Goal: Task Accomplishment & Management: Manage account settings

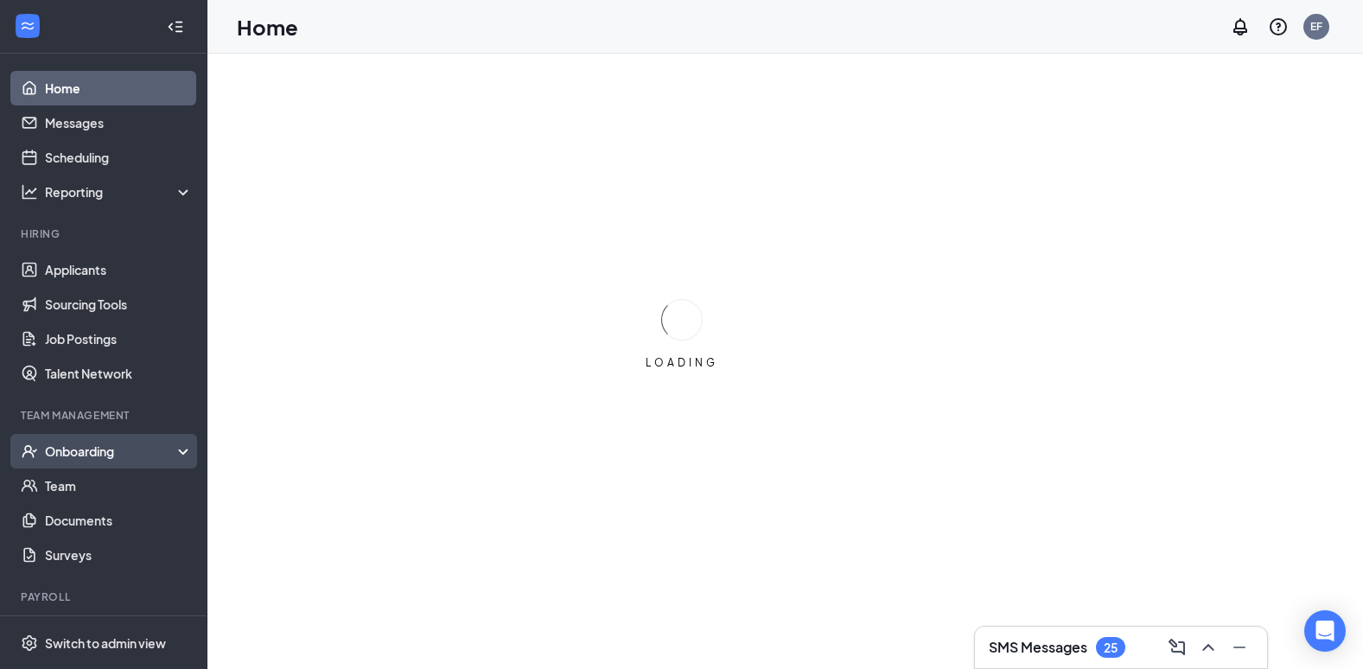
click at [164, 456] on div "Onboarding" at bounding box center [111, 451] width 133 height 17
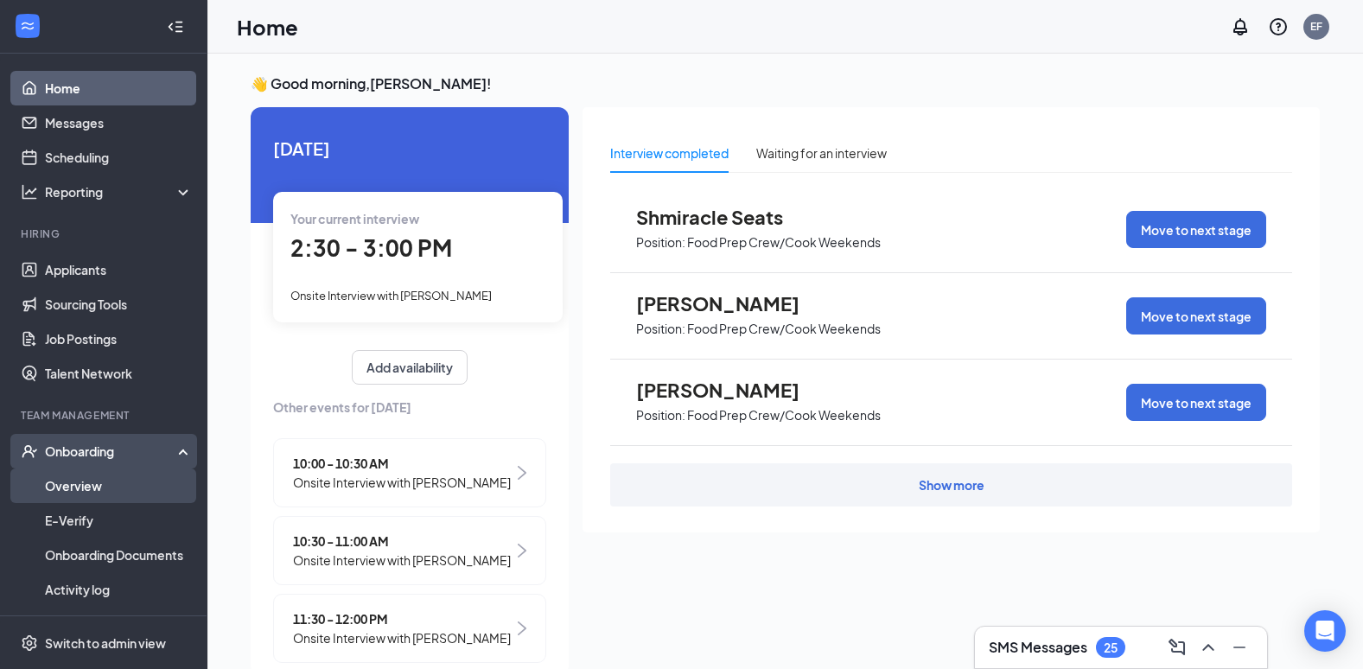
click at [76, 487] on link "Overview" at bounding box center [119, 486] width 148 height 35
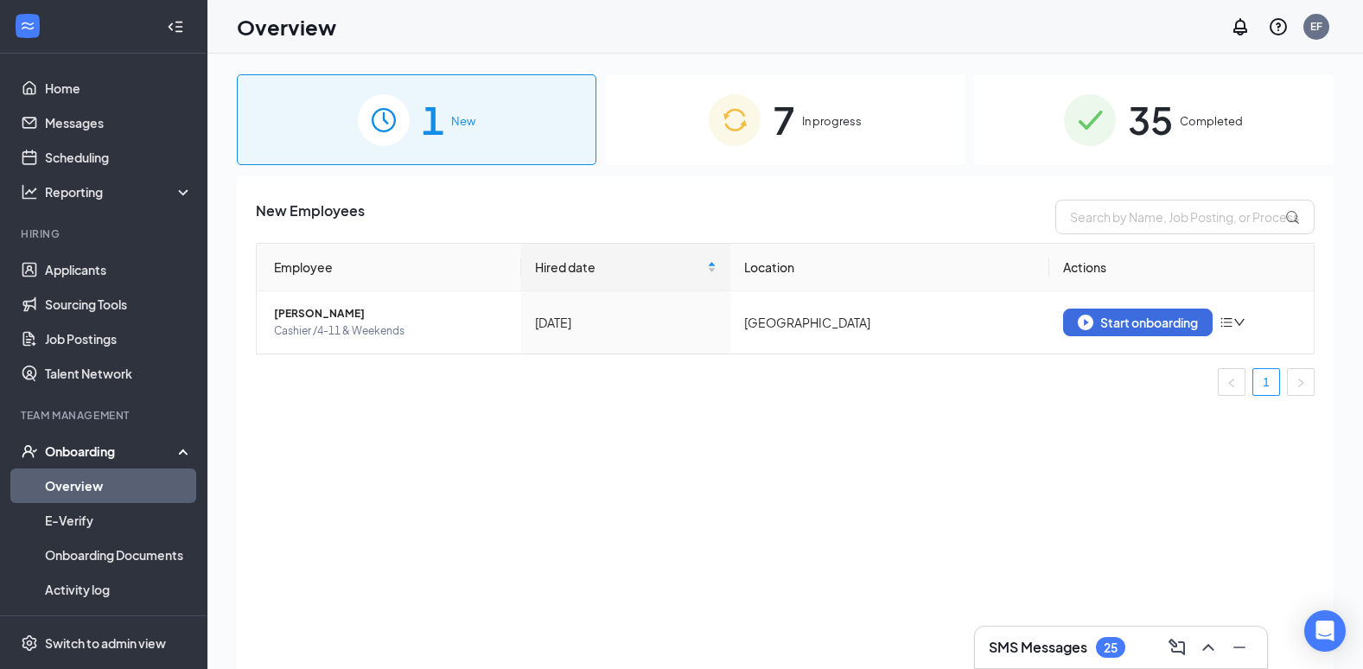
click at [1136, 133] on span "35" at bounding box center [1150, 120] width 45 height 60
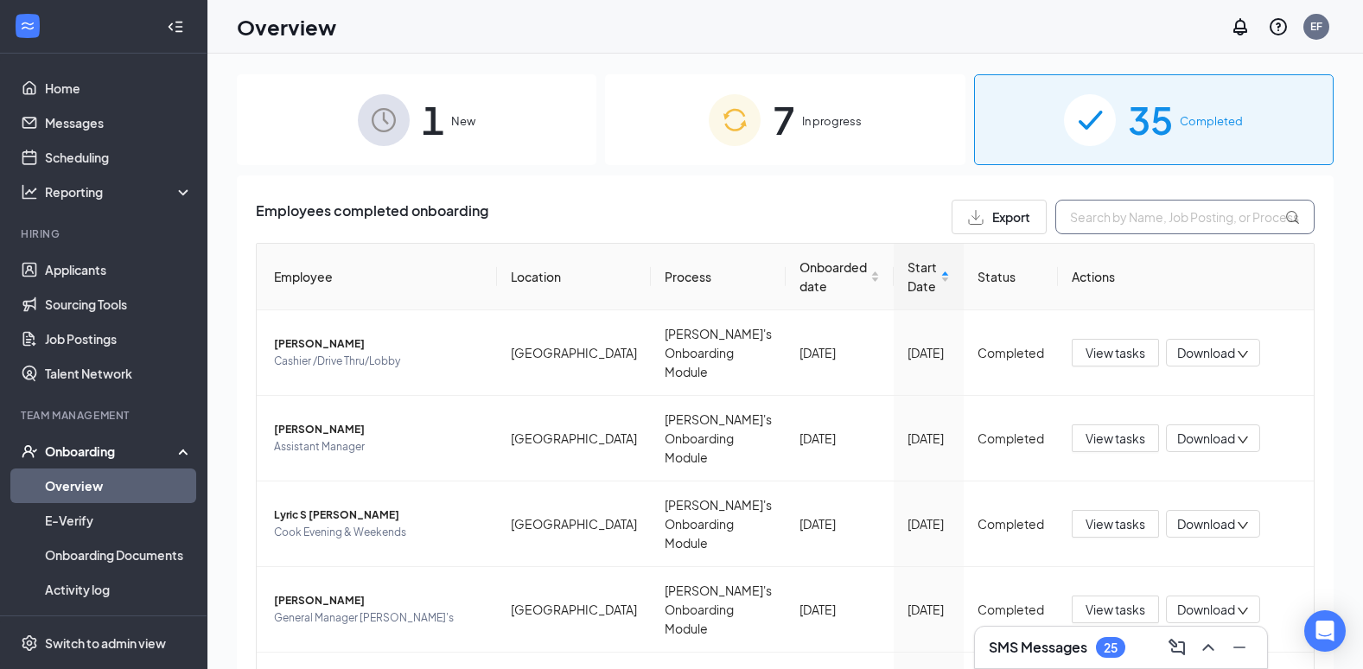
click at [1128, 224] on input "text" at bounding box center [1185, 217] width 259 height 35
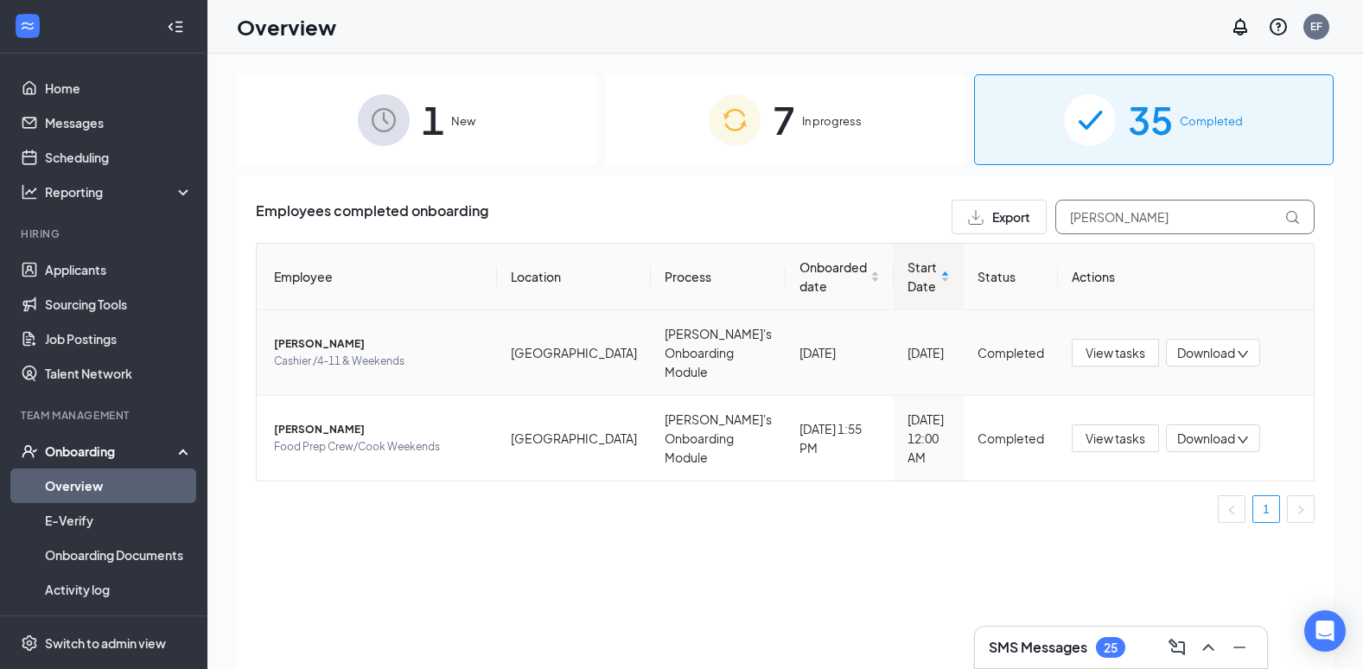
type input "[PERSON_NAME]"
click at [1244, 355] on div "Download" at bounding box center [1213, 353] width 94 height 28
click at [591, 371] on td "[GEOGRAPHIC_DATA]" at bounding box center [574, 353] width 154 height 86
click at [292, 332] on td "[PERSON_NAME] /4-11 & Weekends" at bounding box center [377, 353] width 240 height 86
click at [292, 341] on span "[PERSON_NAME]" at bounding box center [378, 343] width 209 height 17
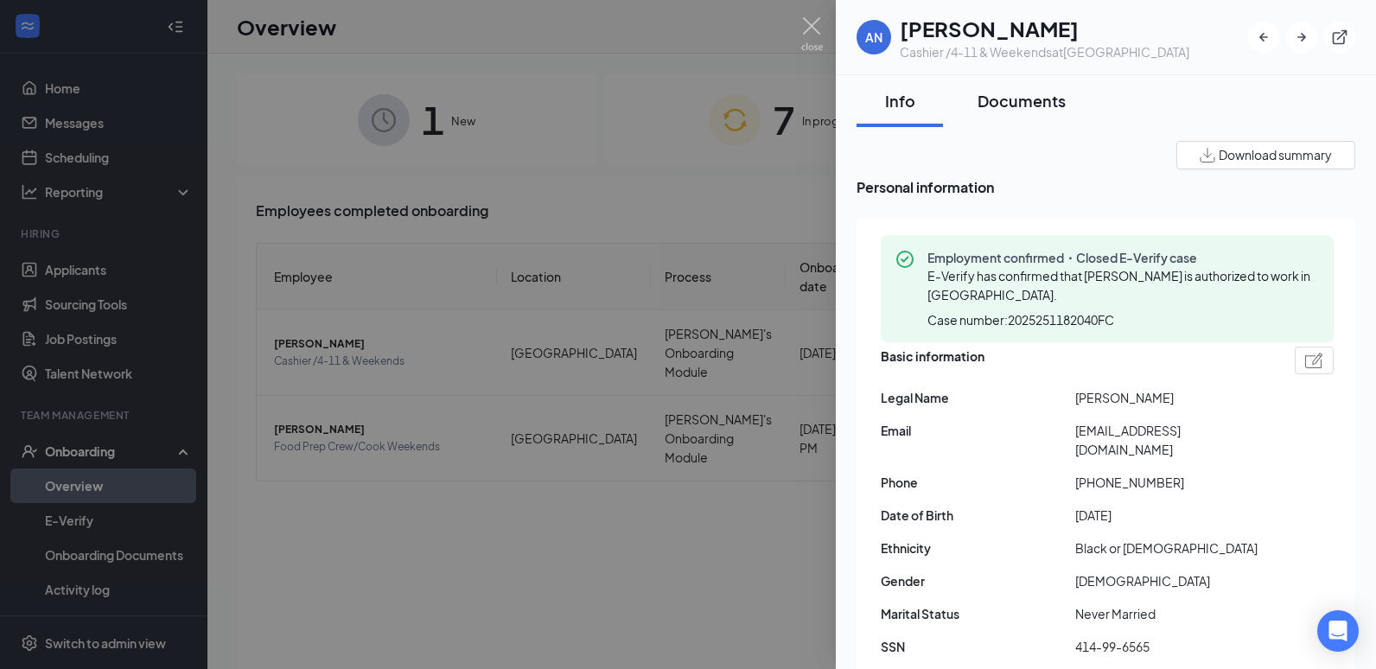
click at [1040, 101] on div "Documents" at bounding box center [1022, 101] width 88 height 22
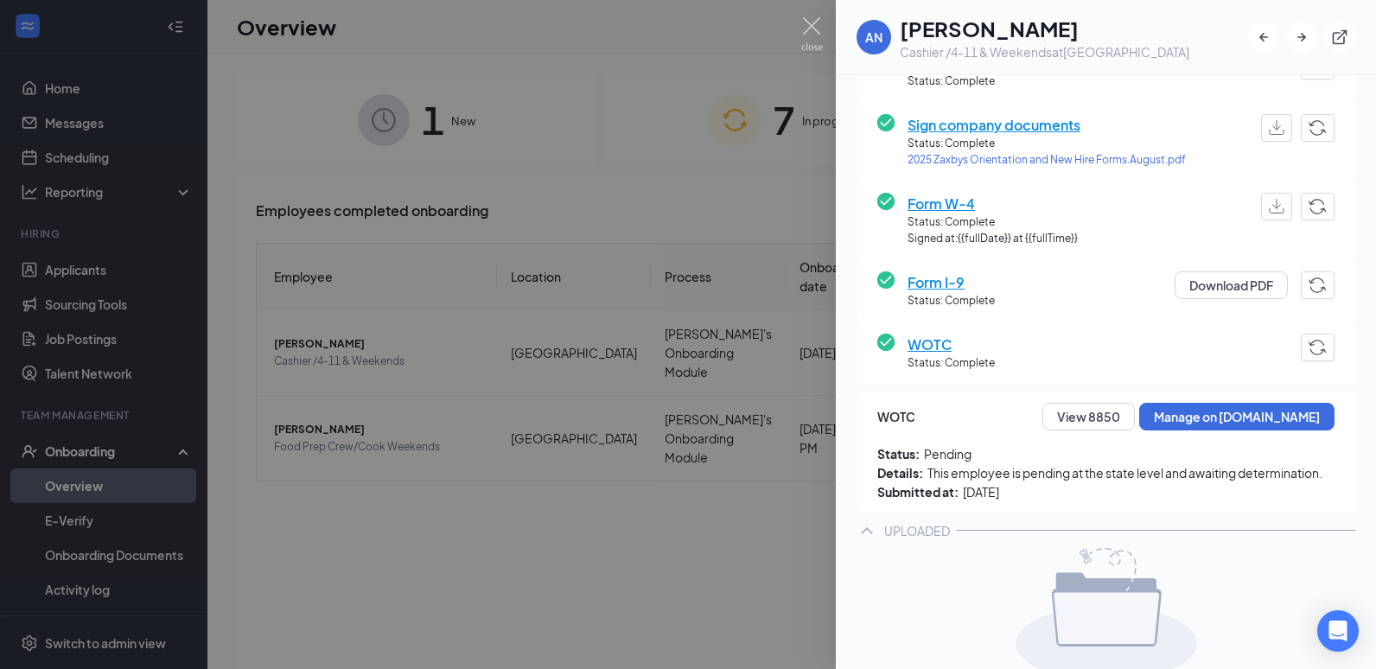
scroll to position [259, 0]
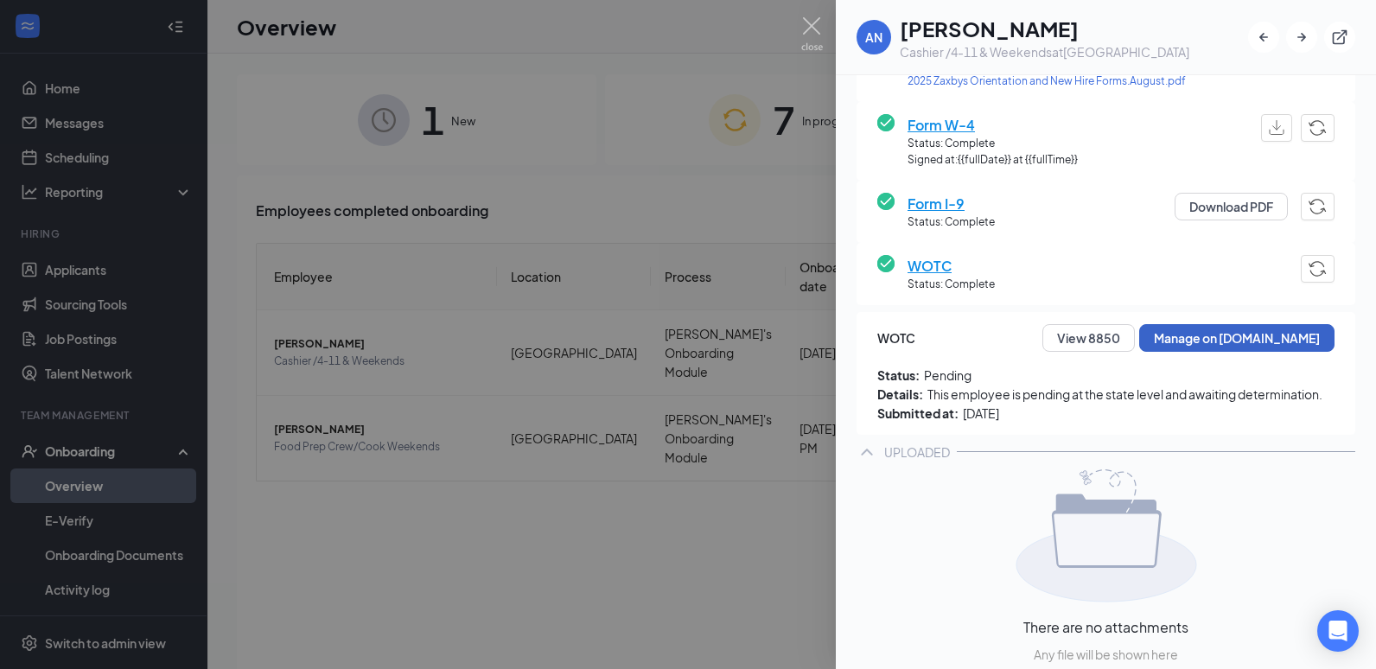
click at [1257, 341] on button "Manage on [DOMAIN_NAME]" at bounding box center [1236, 338] width 195 height 28
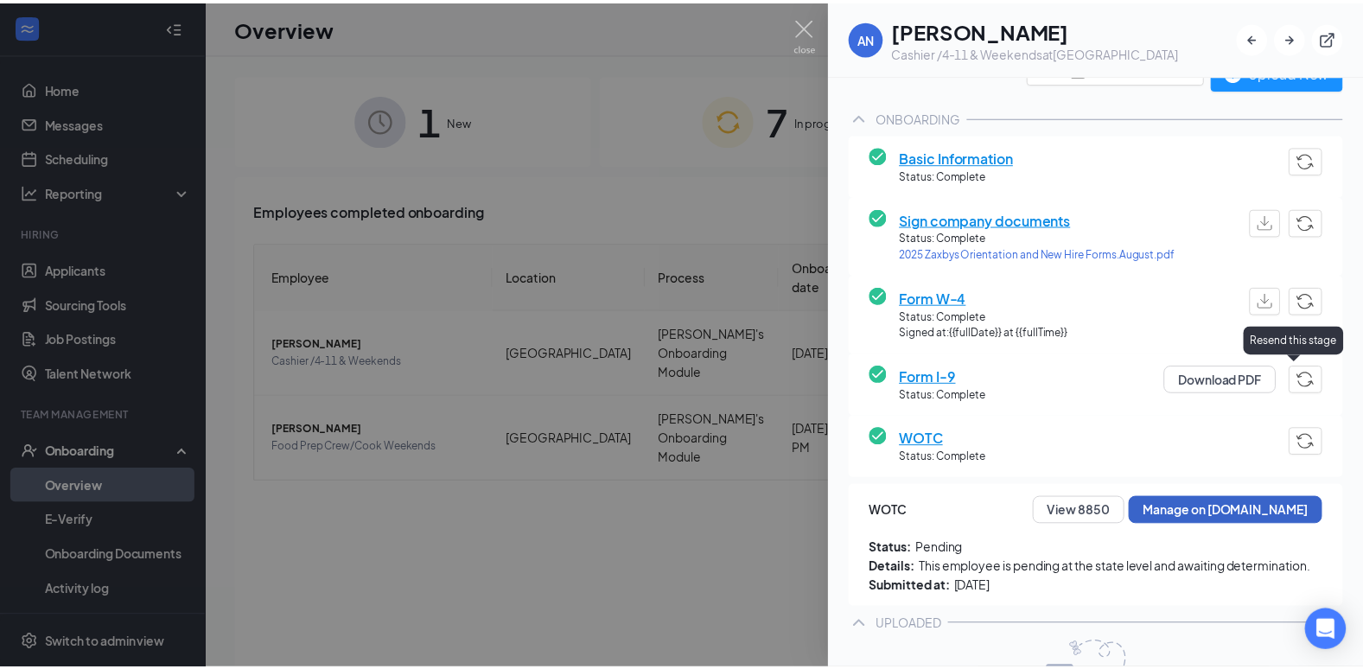
scroll to position [0, 0]
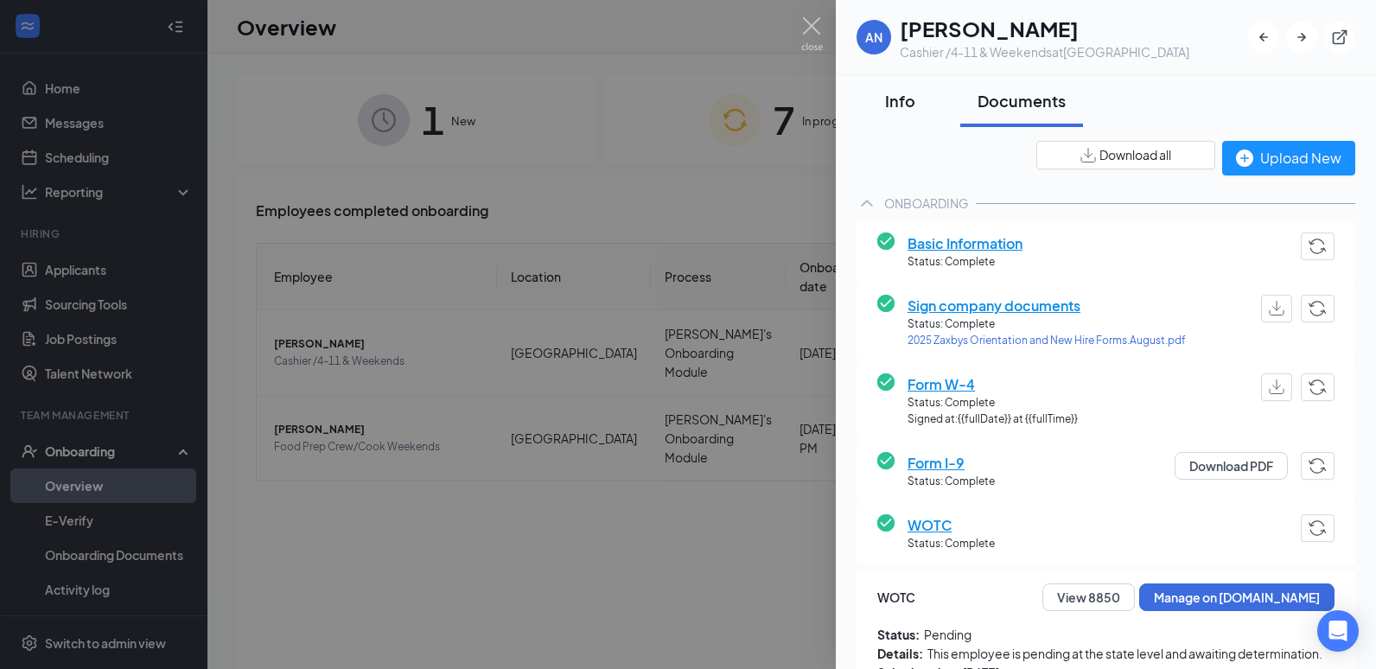
click at [905, 105] on div "Info" at bounding box center [900, 101] width 52 height 22
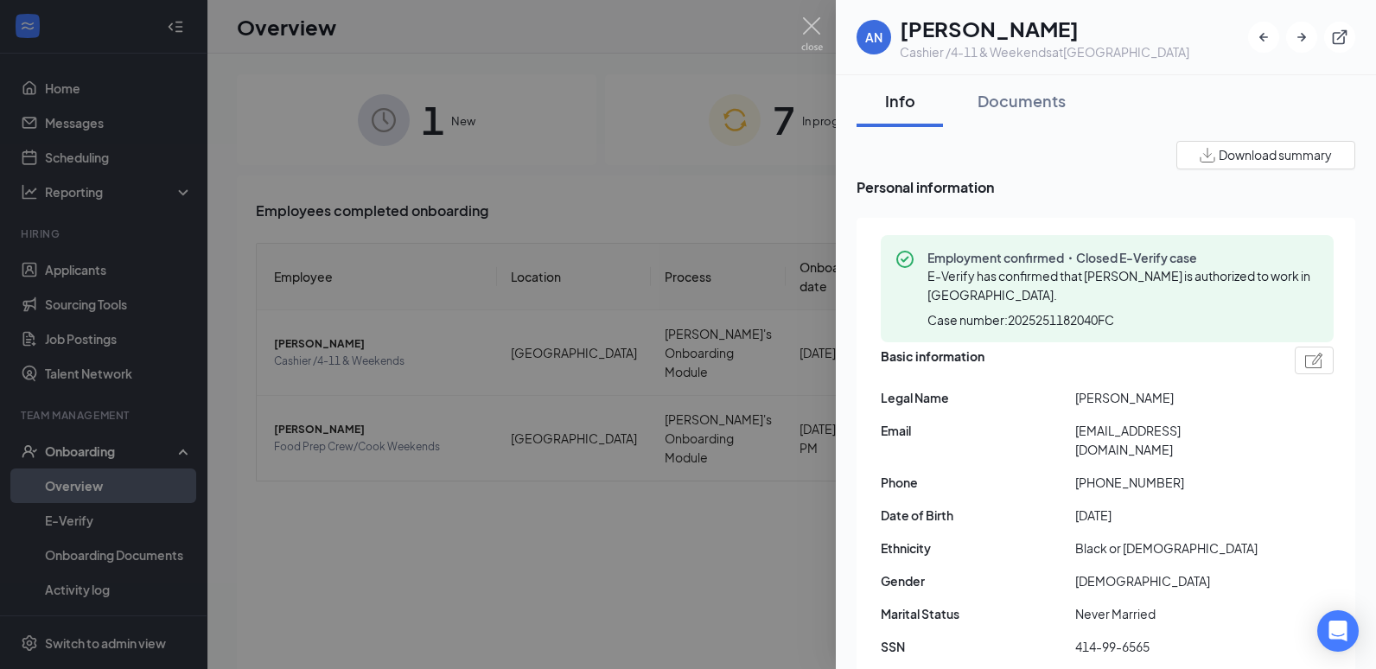
click at [514, 467] on div at bounding box center [688, 334] width 1376 height 669
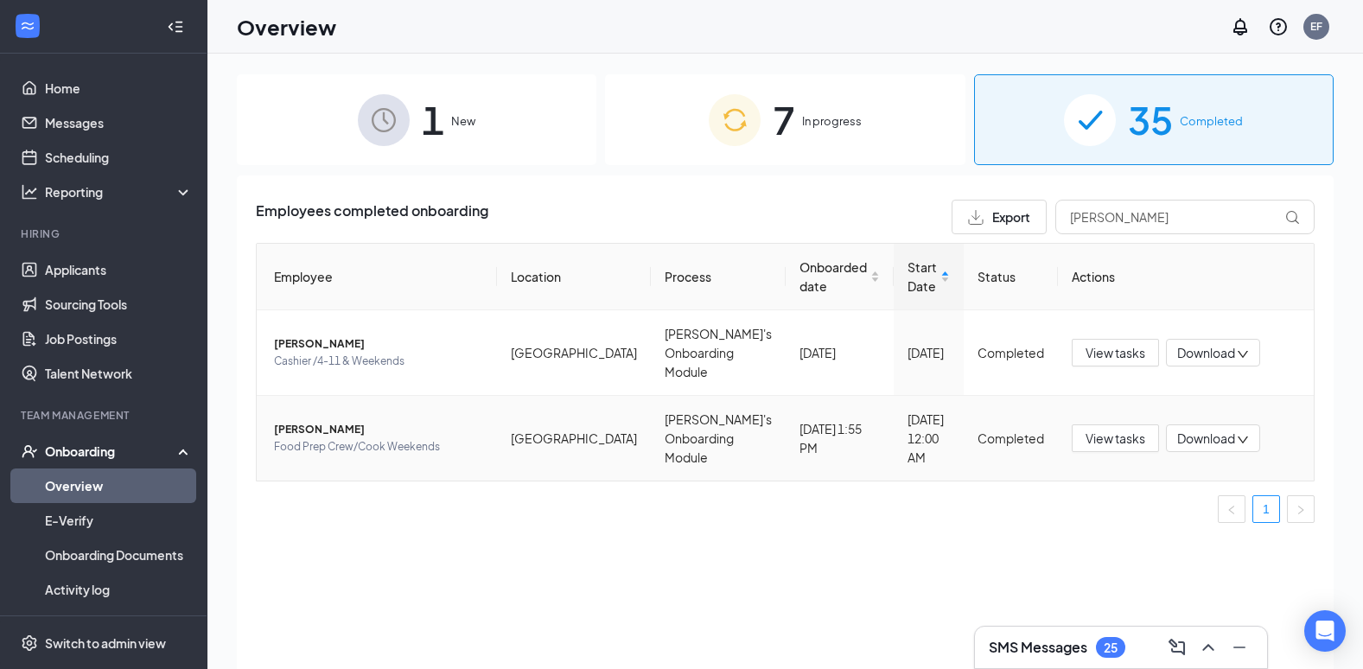
click at [1237, 443] on icon "down" at bounding box center [1243, 440] width 12 height 12
click at [1158, 479] on div "Download summary" at bounding box center [1149, 481] width 187 height 21
click at [1241, 440] on icon "down" at bounding box center [1243, 440] width 12 height 12
click at [1148, 522] on div "Download files" at bounding box center [1149, 519] width 187 height 21
click at [1238, 437] on icon "down" at bounding box center [1243, 440] width 10 height 7
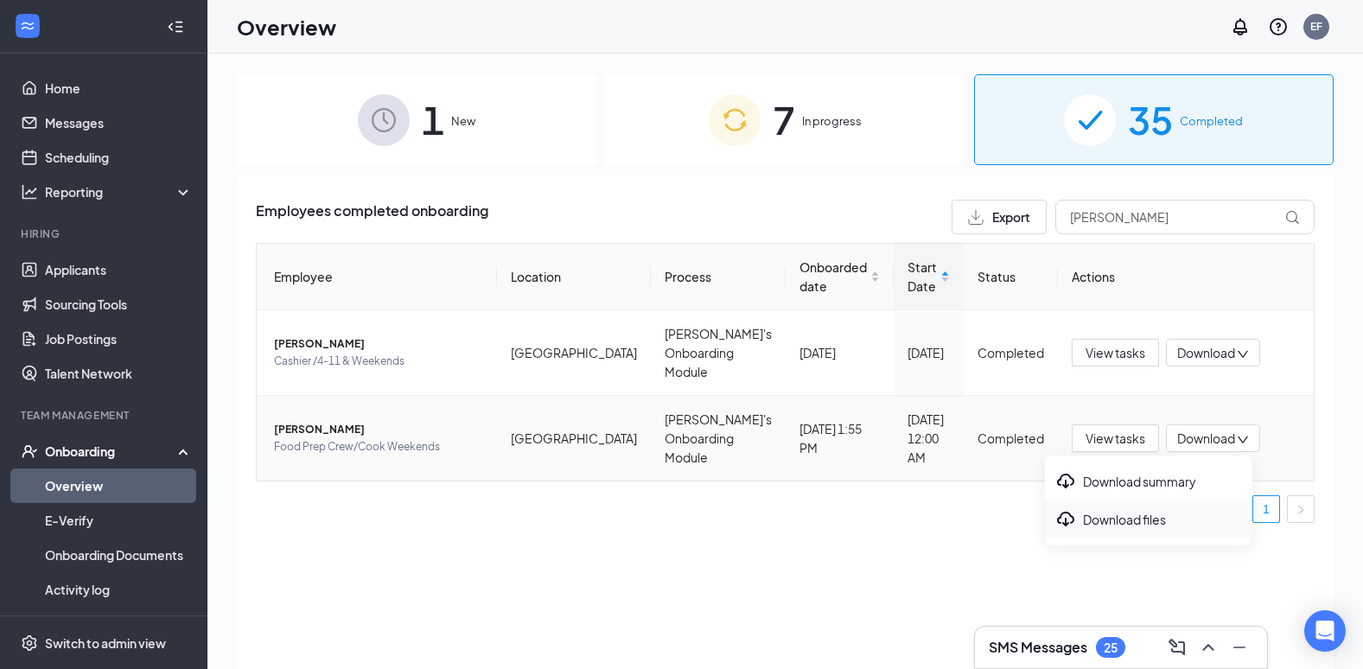
click at [1122, 519] on div "Download files" at bounding box center [1149, 519] width 187 height 21
drag, startPoint x: 1117, startPoint y: 219, endPoint x: 1018, endPoint y: 215, distance: 99.5
click at [1018, 215] on div "Export [PERSON_NAME]" at bounding box center [1133, 217] width 363 height 35
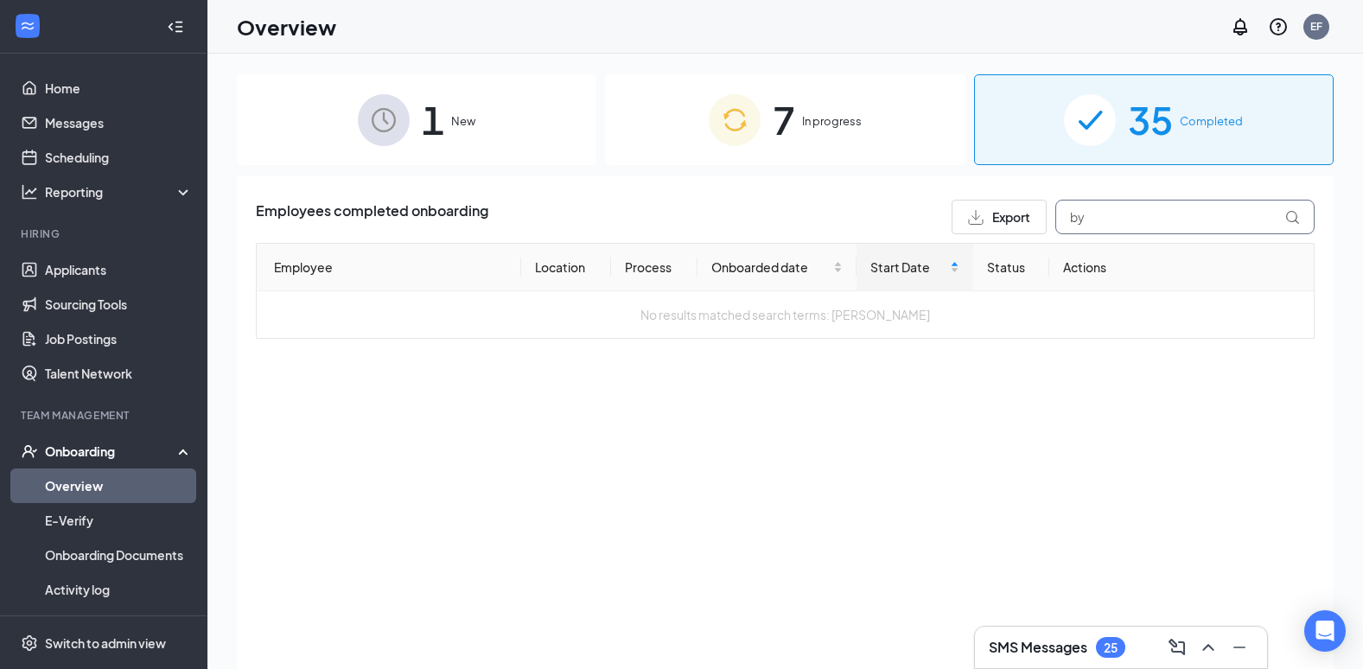
type input "b"
type input "i"
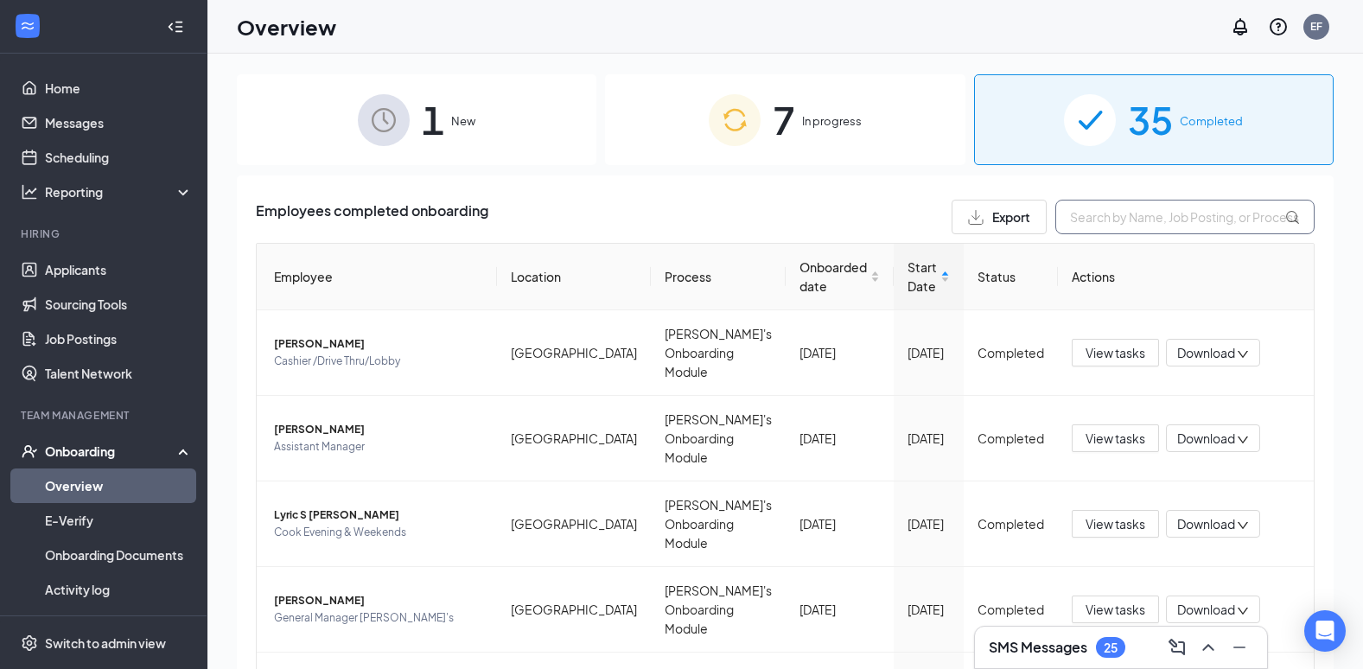
click at [1085, 225] on input "text" at bounding box center [1185, 217] width 259 height 35
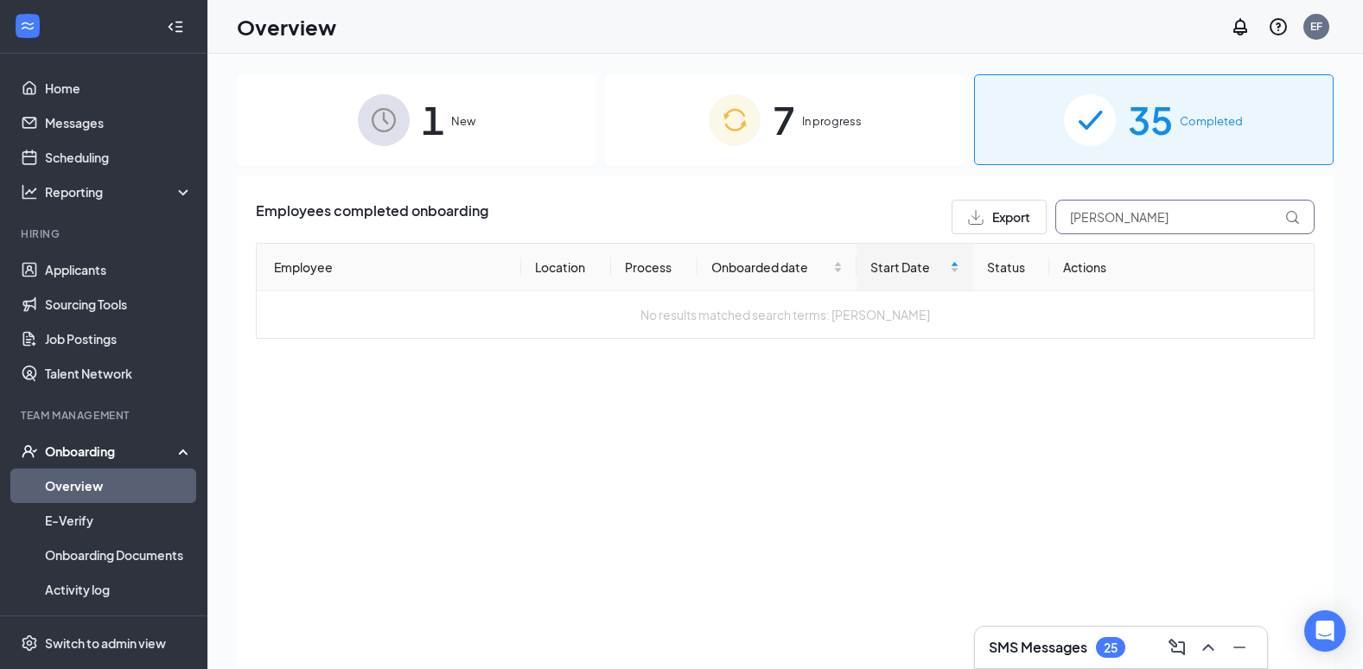
type input "[PERSON_NAME]"
click at [464, 119] on span "New" at bounding box center [463, 120] width 24 height 17
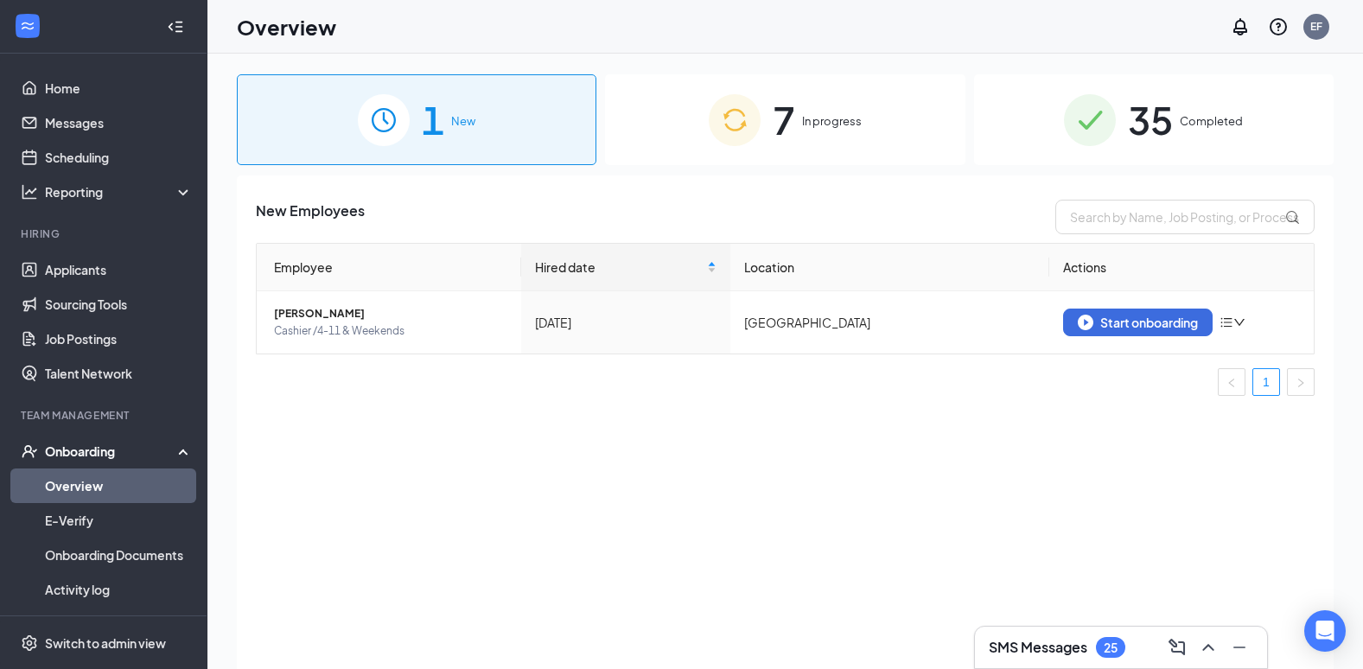
drag, startPoint x: 1312, startPoint y: 37, endPoint x: 876, endPoint y: 40, distance: 436.6
click at [876, 40] on div "Overview EF" at bounding box center [785, 27] width 1156 height 54
click at [1147, 219] on input "text" at bounding box center [1185, 217] width 259 height 35
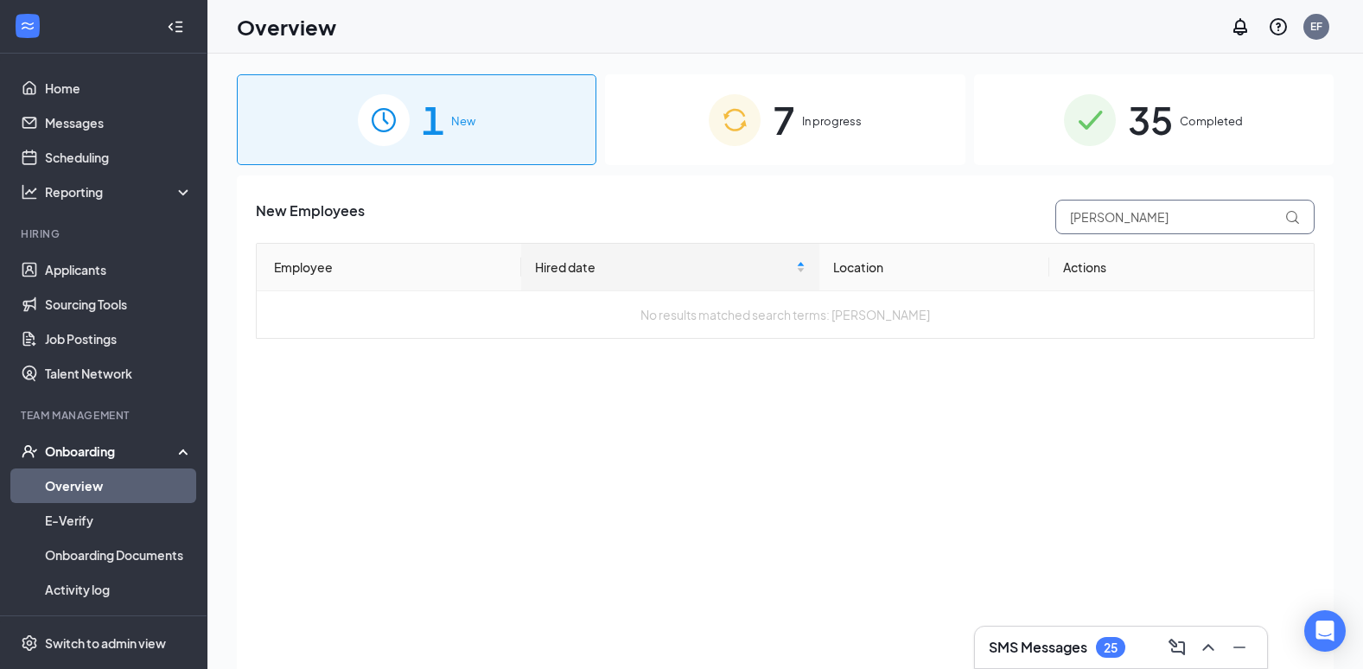
type input "[PERSON_NAME]"
click at [95, 446] on div "Onboarding" at bounding box center [111, 451] width 133 height 17
click at [87, 490] on link "Team" at bounding box center [119, 486] width 148 height 35
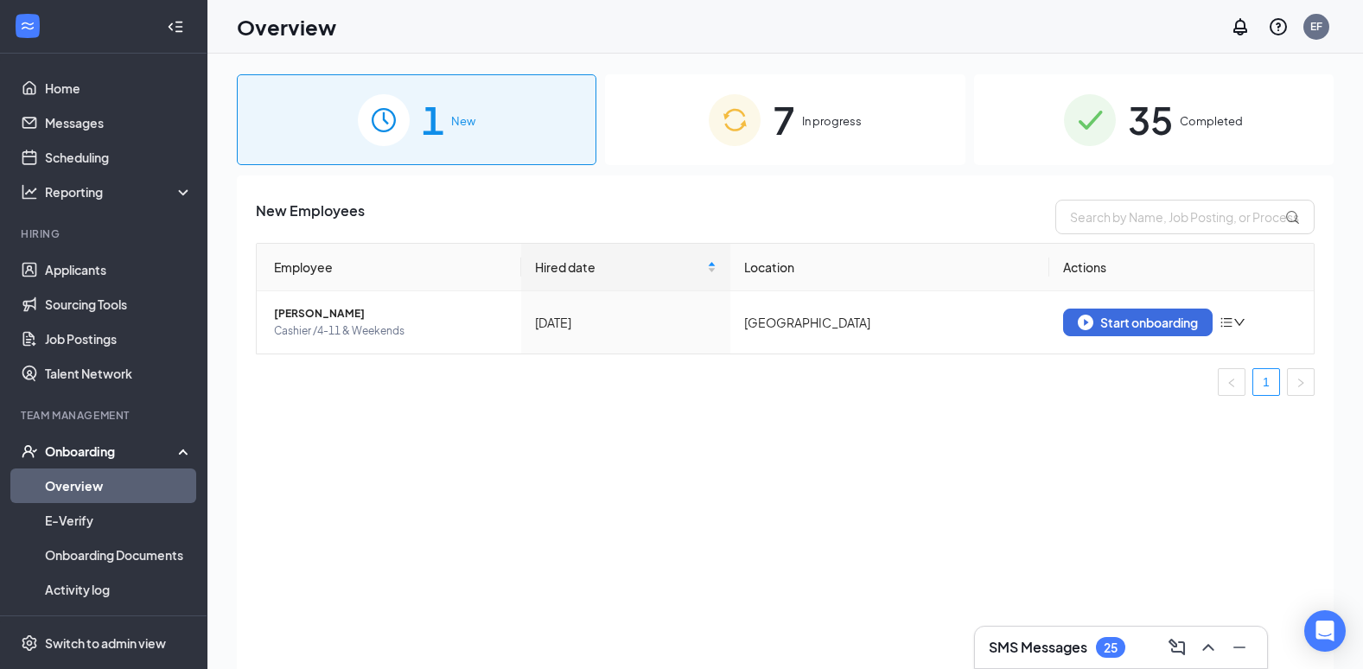
drag, startPoint x: 1043, startPoint y: 231, endPoint x: 707, endPoint y: 507, distance: 435.5
click at [707, 507] on div "New Employees Employee Hired date Location Actions [PERSON_NAME] Cashier /4-11 …" at bounding box center [785, 443] width 1097 height 537
click at [1187, 215] on input "text" at bounding box center [1185, 217] width 259 height 35
click at [1138, 216] on input "text" at bounding box center [1185, 217] width 259 height 35
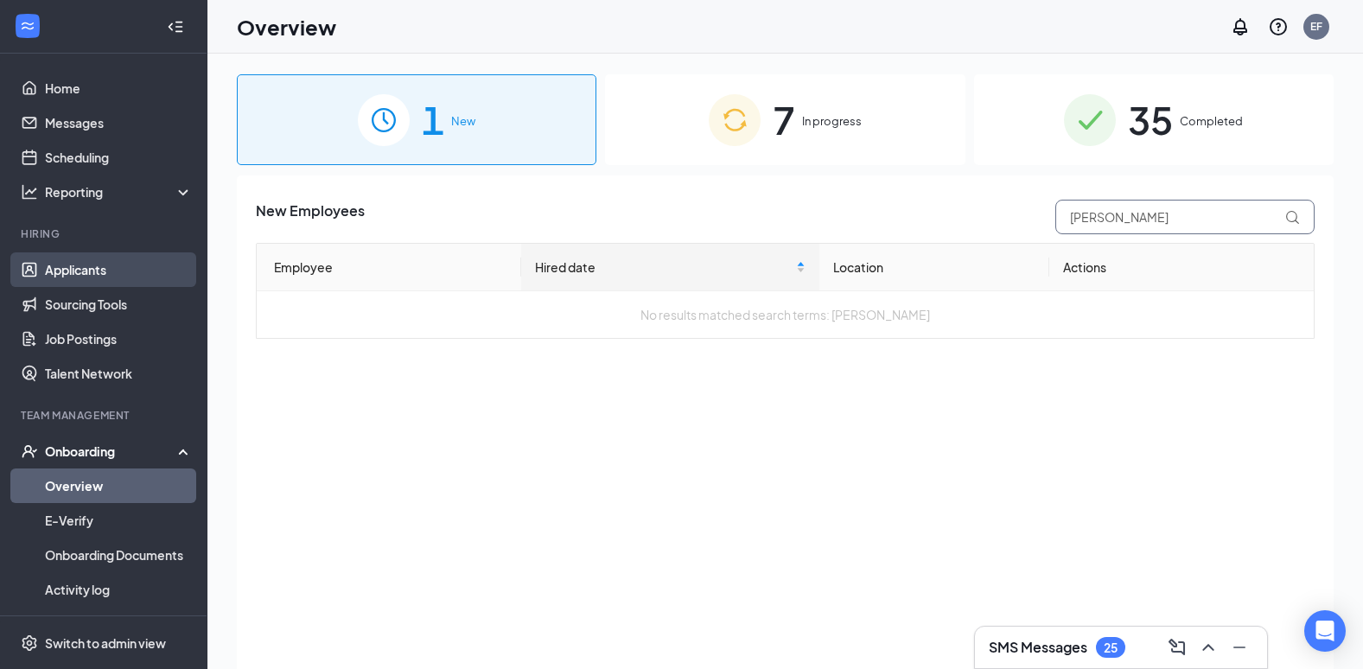
type input "[PERSON_NAME]"
click at [93, 275] on link "Applicants" at bounding box center [119, 269] width 148 height 35
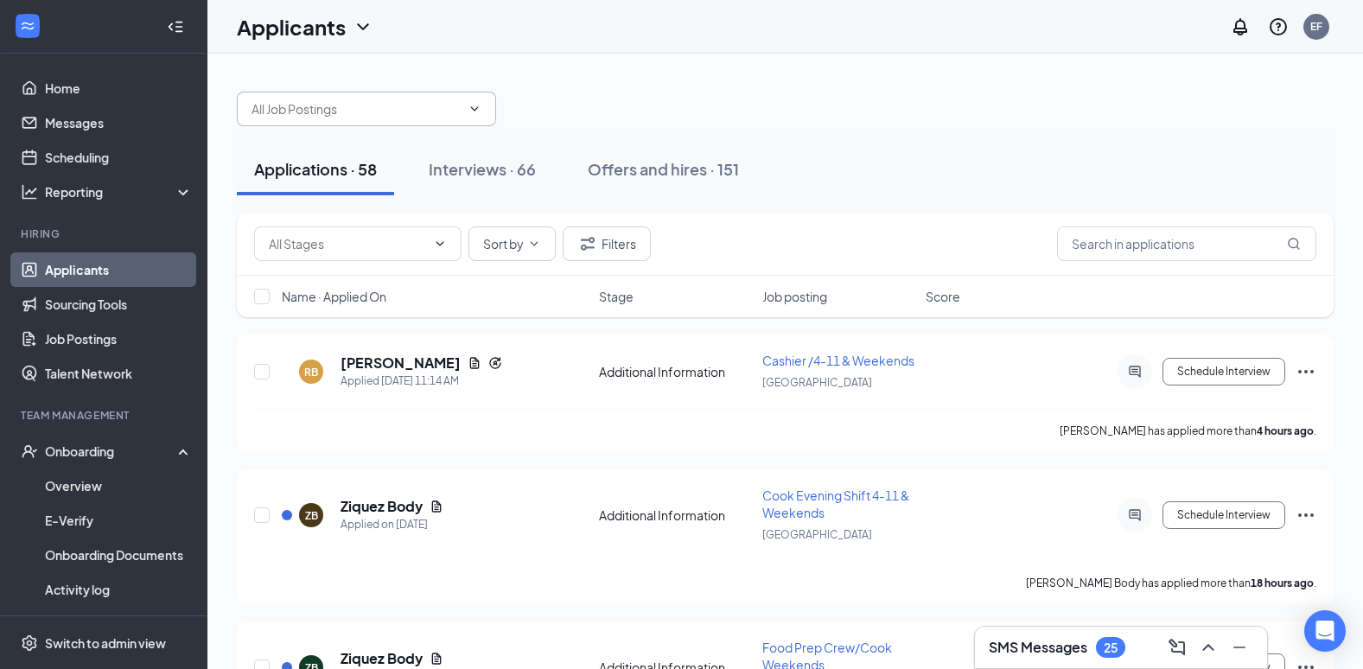
click at [368, 115] on input "text" at bounding box center [356, 108] width 209 height 19
type input "b"
click at [1254, 238] on input "text" at bounding box center [1186, 244] width 259 height 35
click at [1234, 246] on input "text" at bounding box center [1186, 244] width 259 height 35
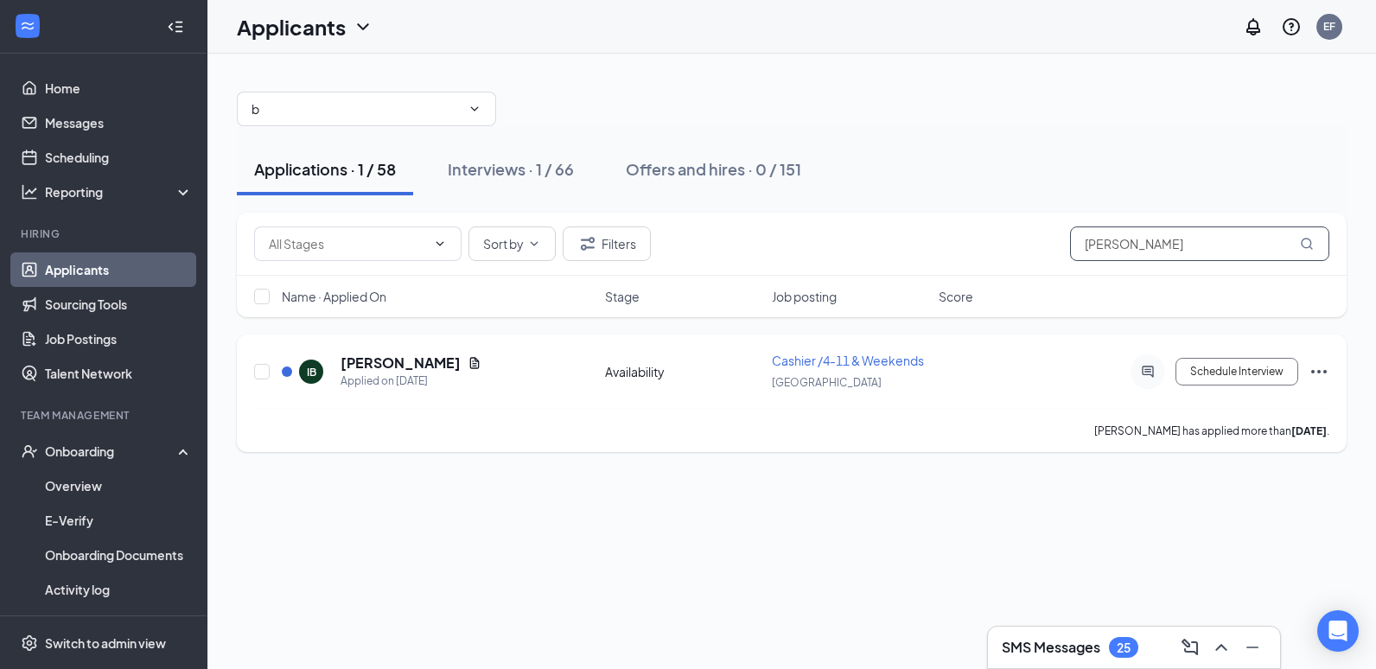
type input "[PERSON_NAME]"
click at [432, 380] on div "Applied on [DATE]" at bounding box center [411, 381] width 141 height 17
click at [1321, 374] on icon "Ellipses" at bounding box center [1319, 371] width 21 height 21
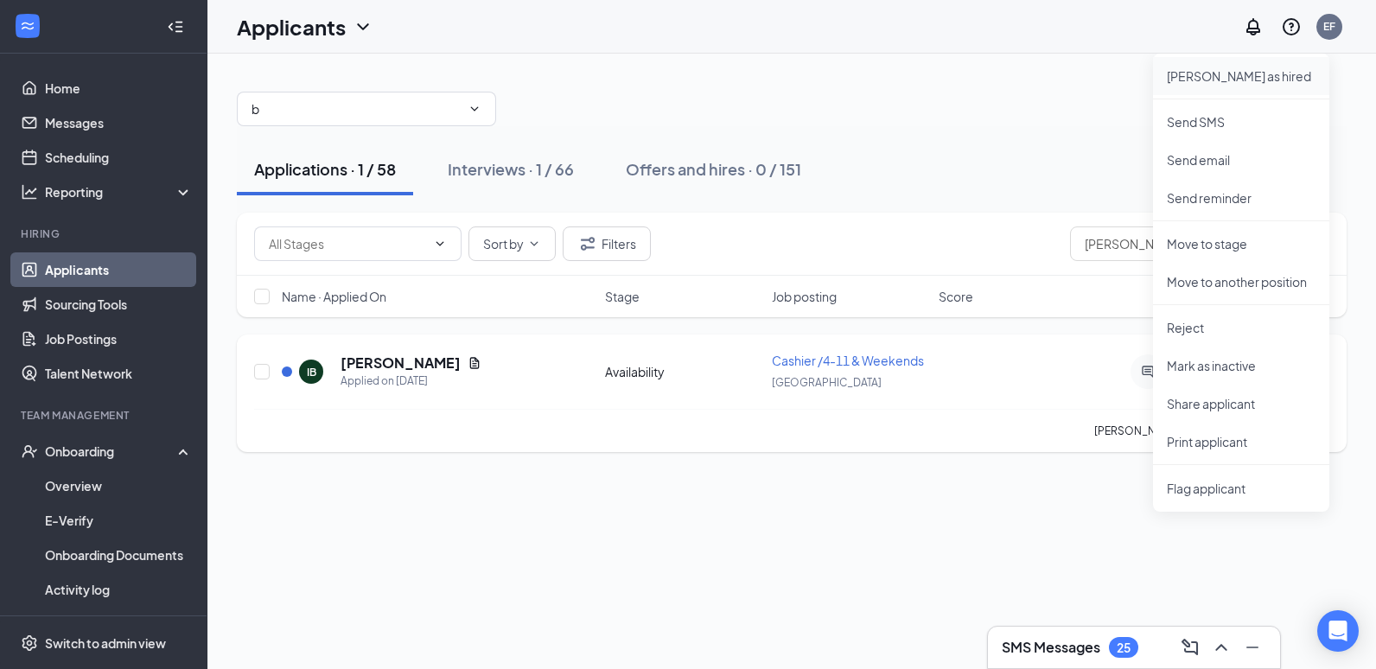
click at [1214, 80] on p "Mark as hired" at bounding box center [1241, 75] width 149 height 17
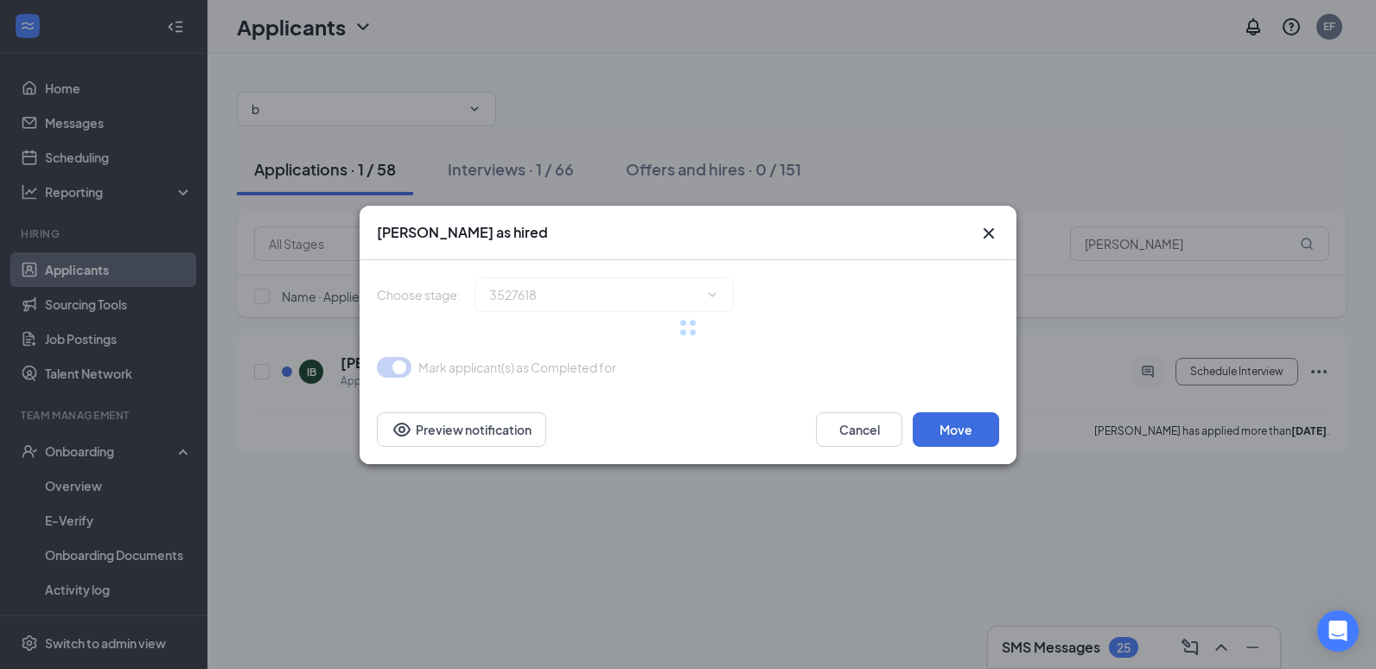
type input "Hiring Complete (final stage)"
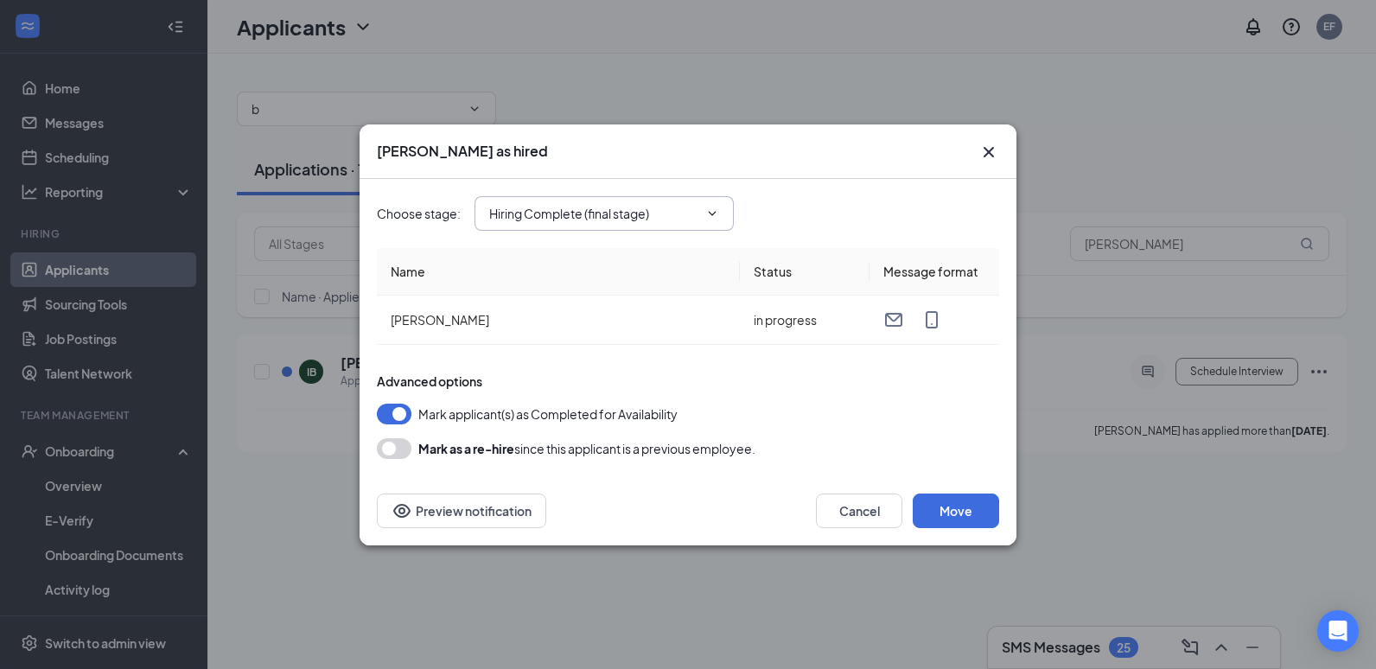
click at [658, 212] on input "Hiring Complete (final stage)" at bounding box center [593, 213] width 209 height 19
click at [948, 500] on button "Move" at bounding box center [956, 511] width 86 height 35
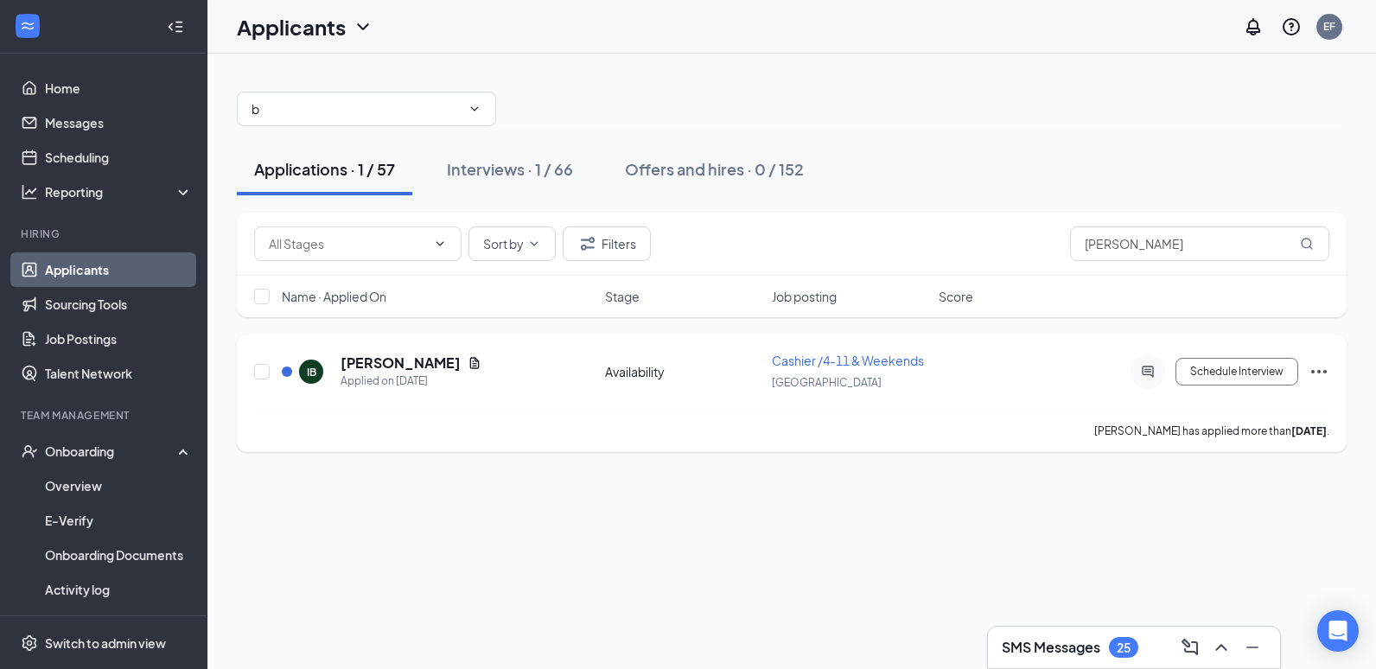
click at [1292, 432] on b "5 days ago" at bounding box center [1309, 430] width 35 height 13
click at [1315, 380] on icon "Ellipses" at bounding box center [1319, 371] width 21 height 21
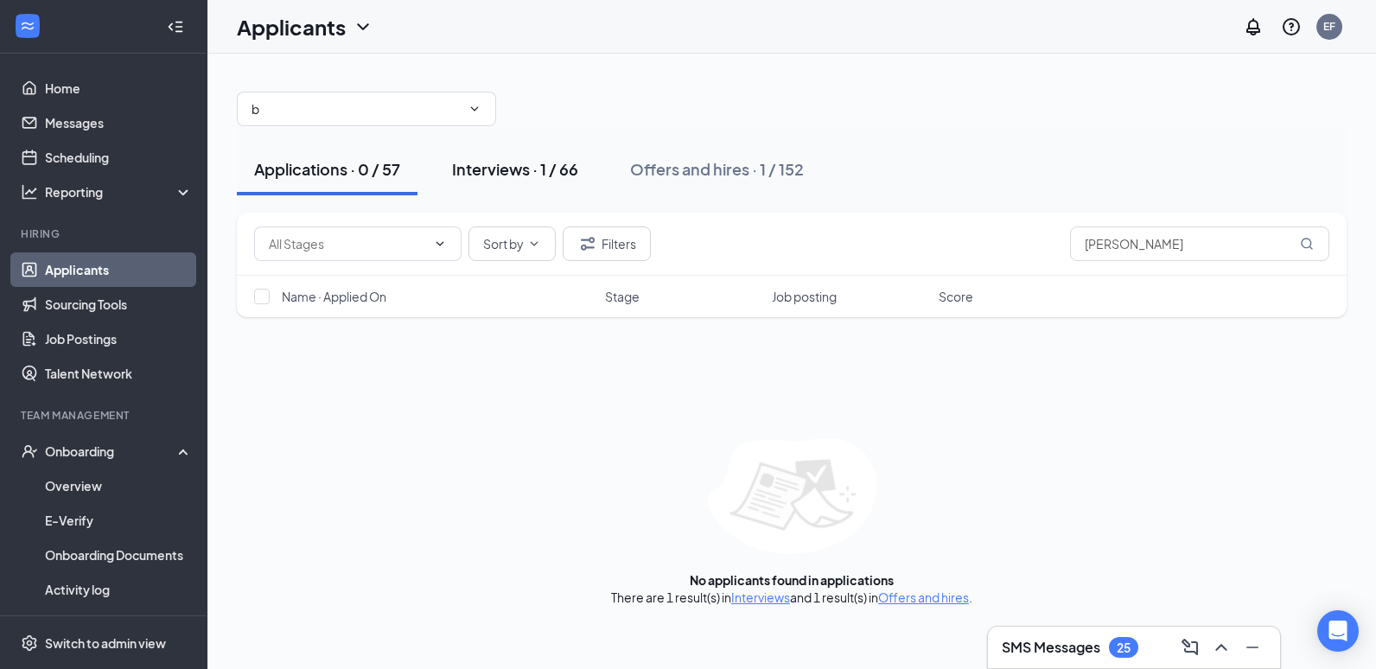
click at [484, 180] on button "Interviews · 1 / 66" at bounding box center [515, 170] width 161 height 52
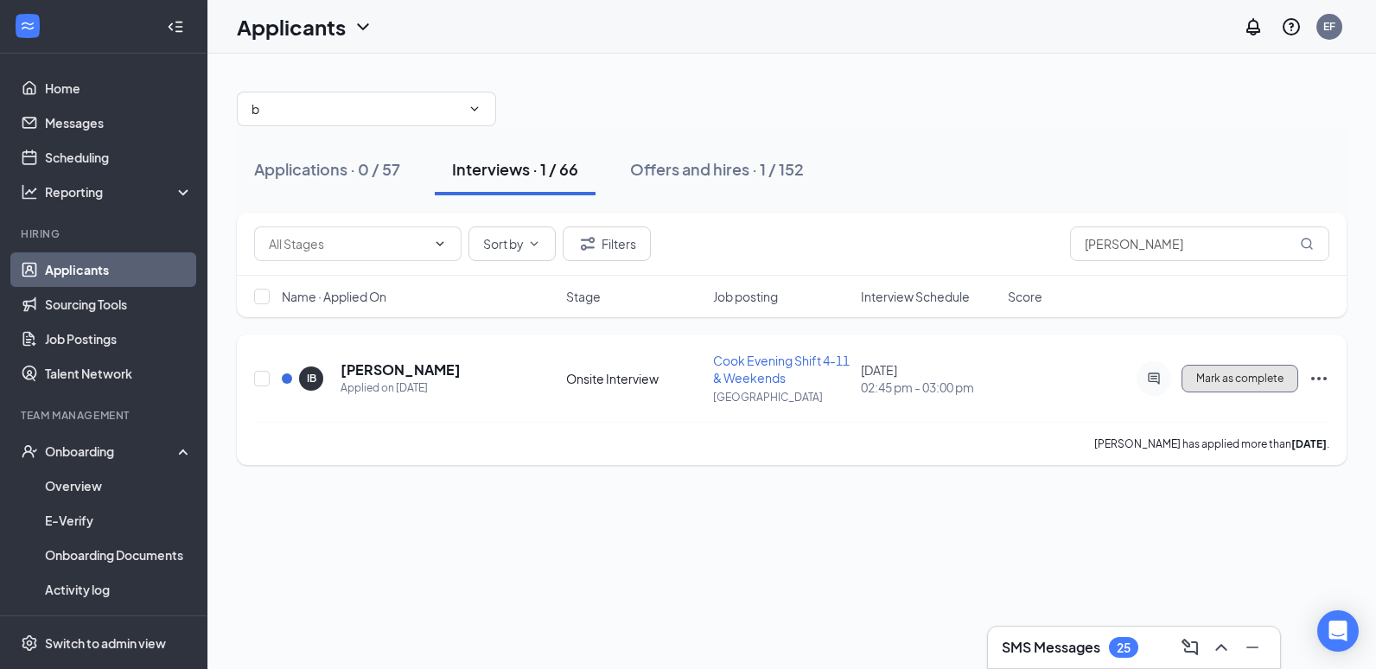
click at [1260, 377] on span "Mark as complete" at bounding box center [1239, 379] width 87 height 12
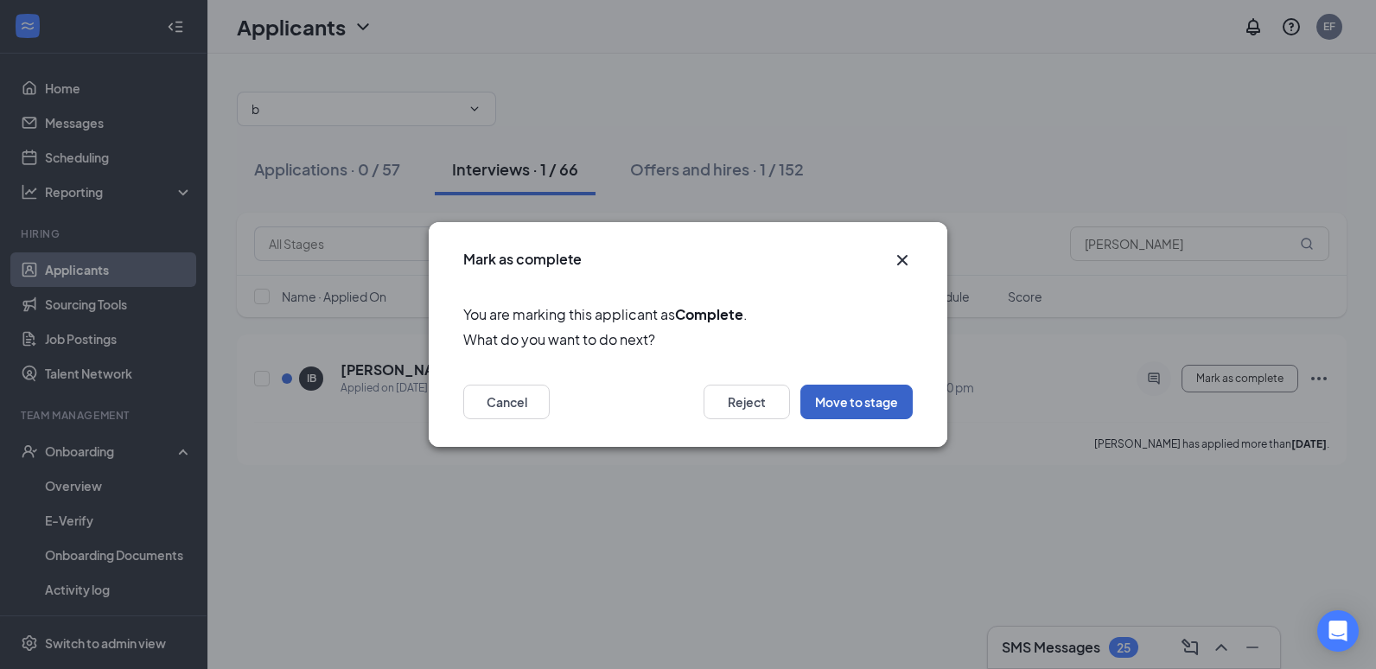
click at [877, 399] on button "Move to stage" at bounding box center [857, 402] width 112 height 35
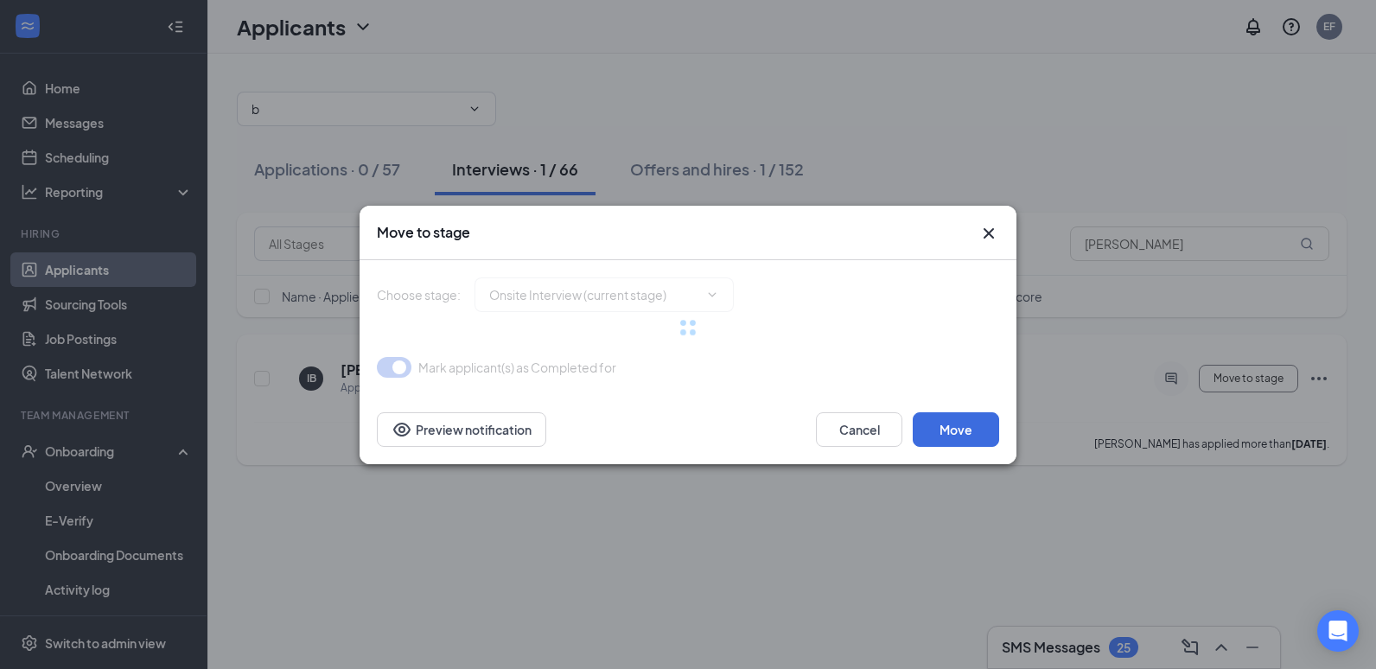
type input "Hiring Complete (final stage)"
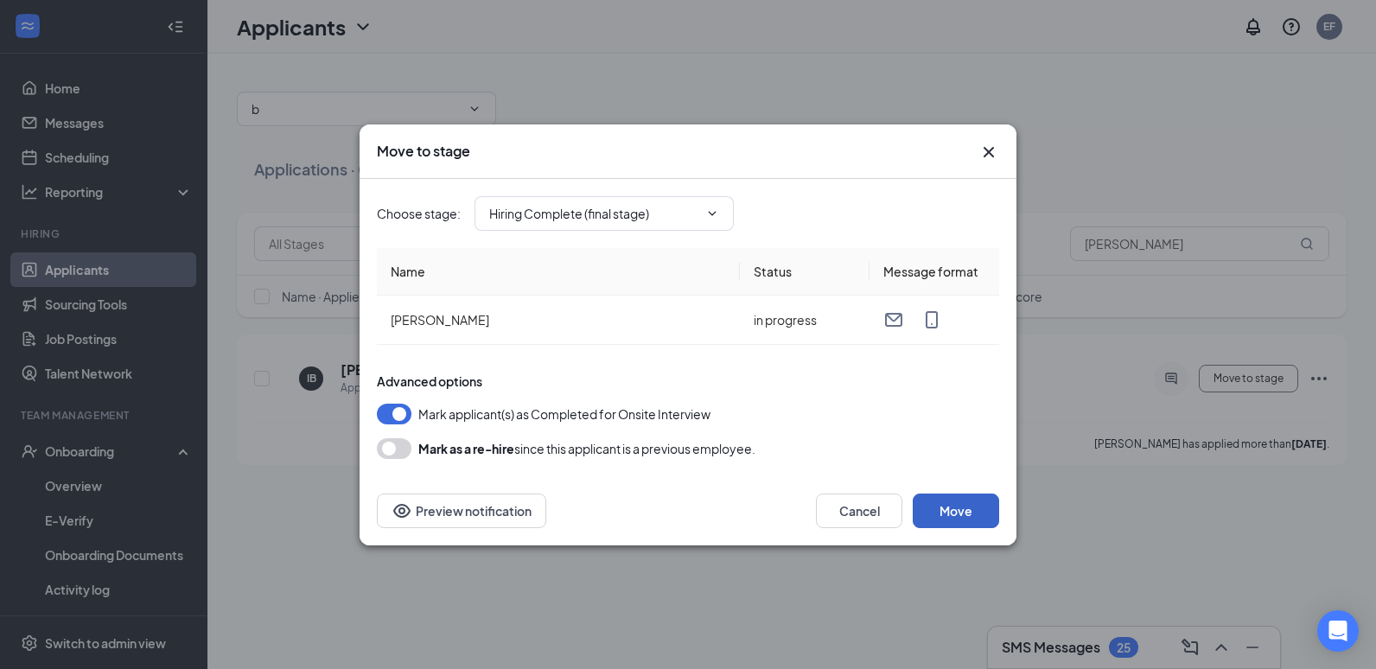
click at [992, 505] on button "Move" at bounding box center [956, 511] width 86 height 35
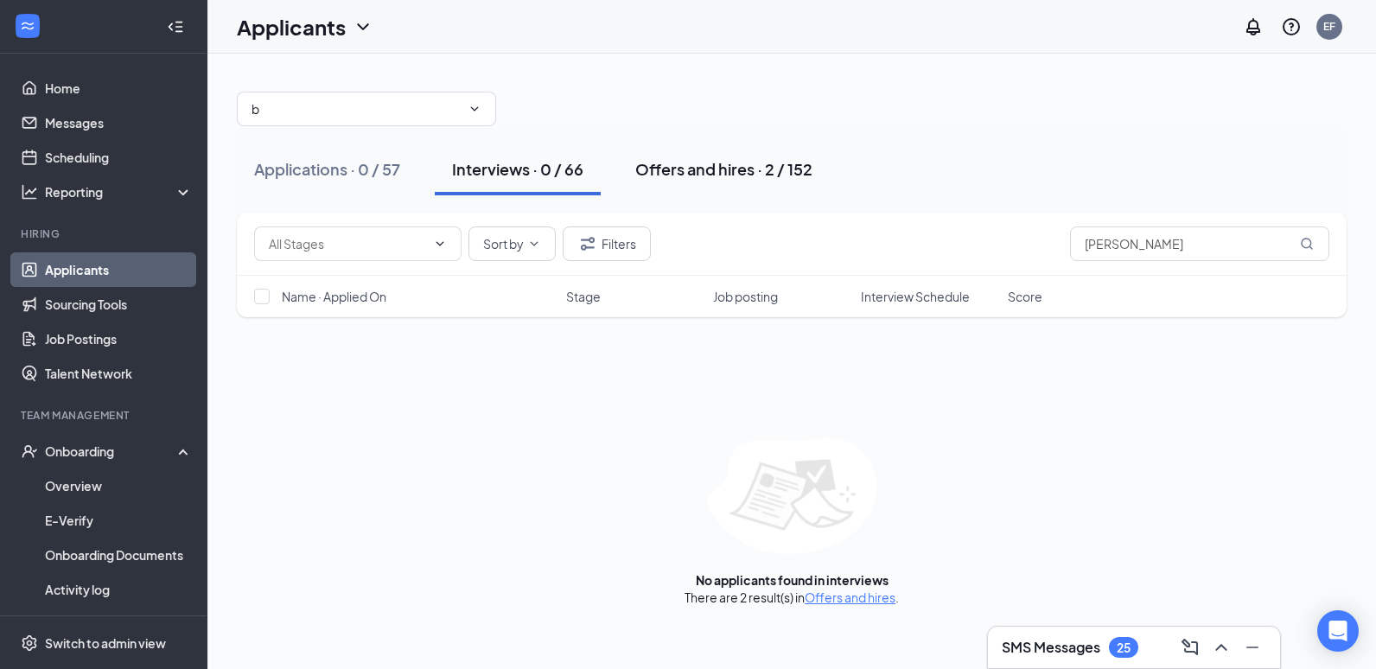
click at [709, 171] on div "Offers and hires · 2 / 152" at bounding box center [723, 169] width 177 height 22
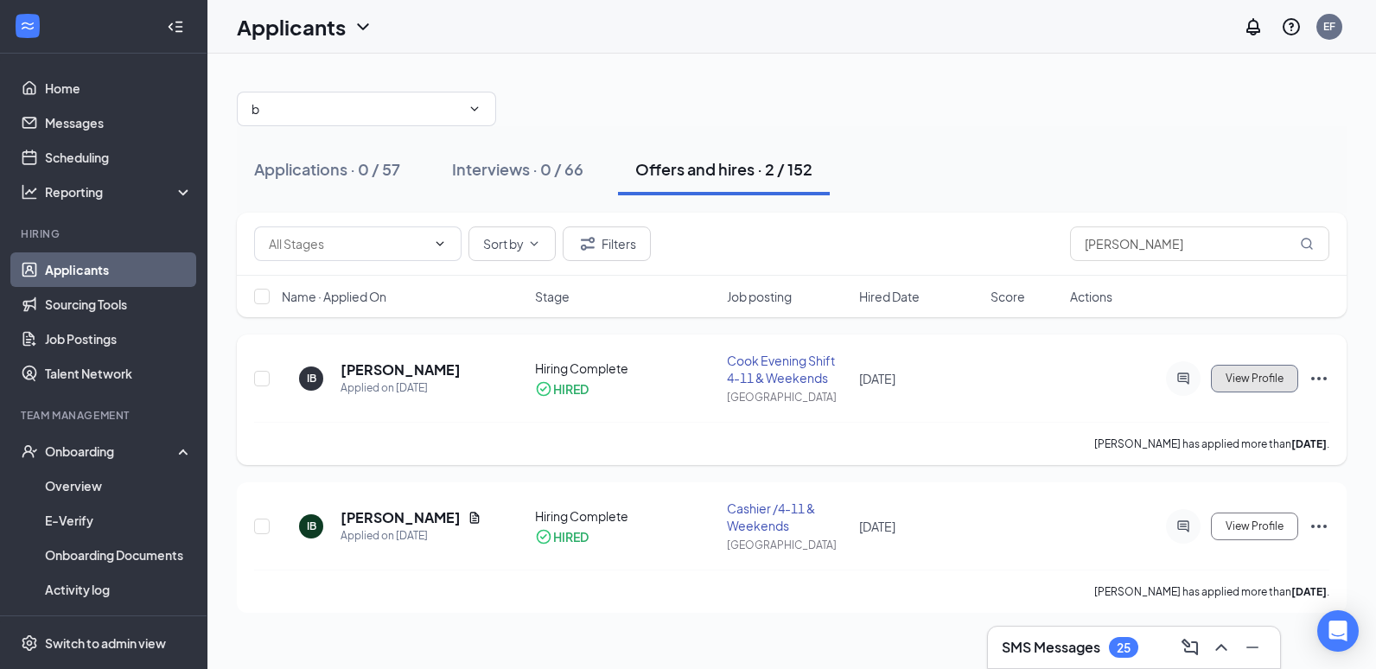
click at [1235, 382] on span "View Profile" at bounding box center [1255, 379] width 58 height 12
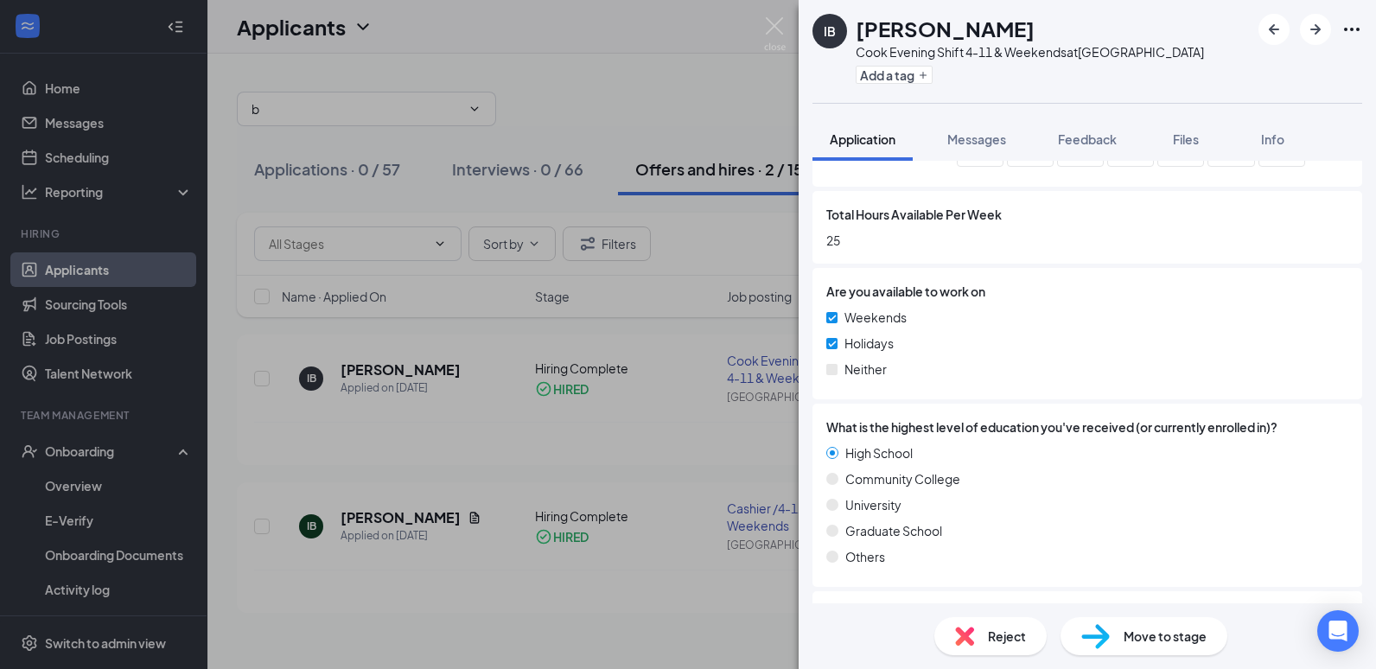
scroll to position [1312, 0]
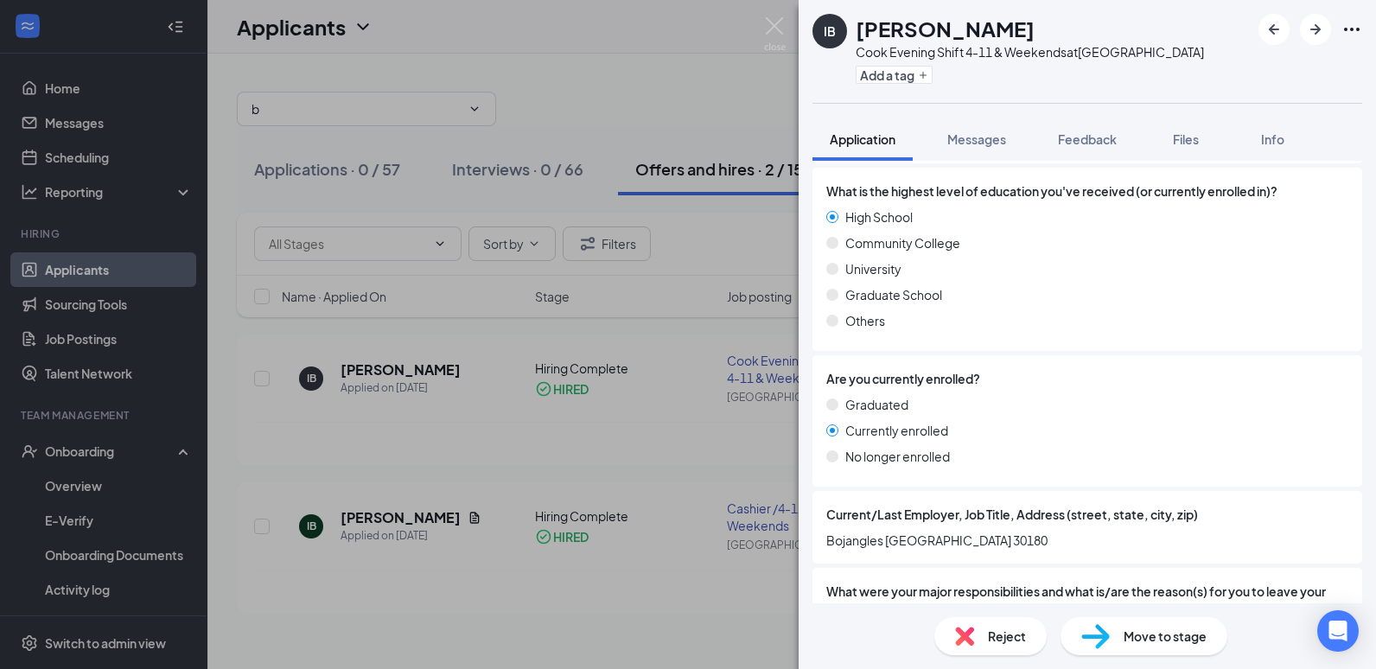
click at [1144, 642] on span "Move to stage" at bounding box center [1165, 636] width 83 height 19
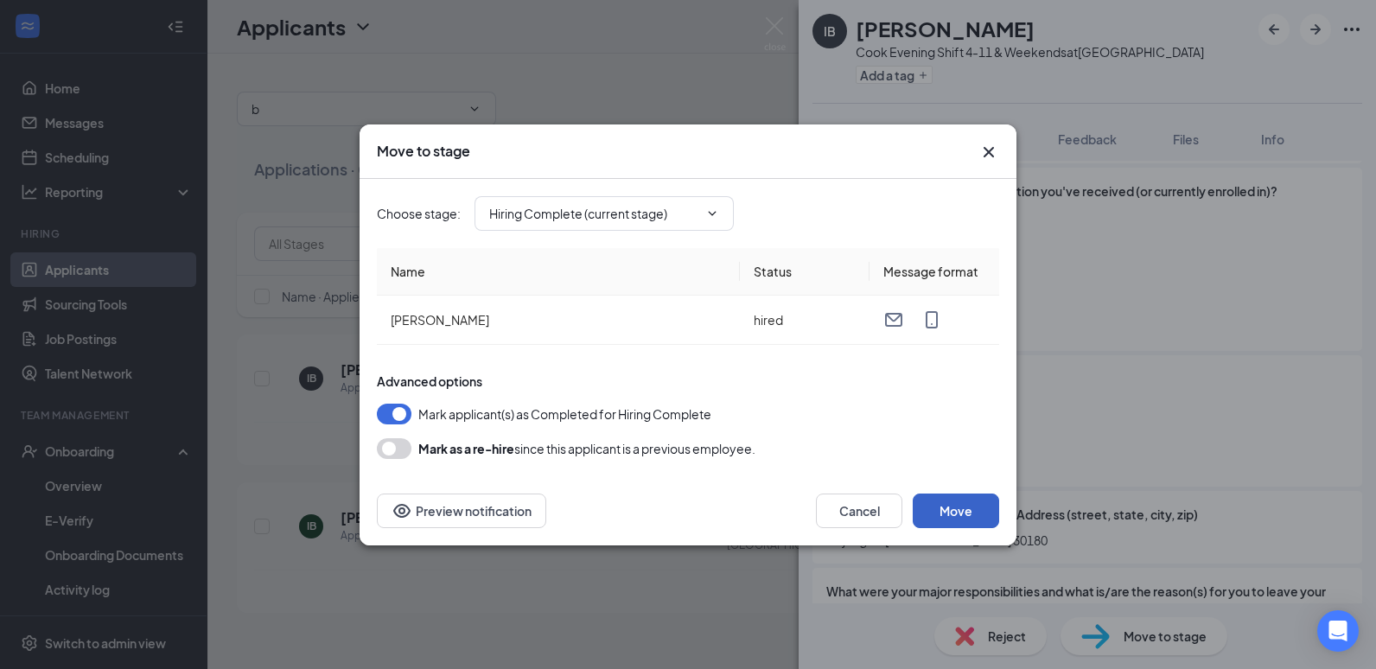
click at [980, 505] on button "Move" at bounding box center [956, 511] width 86 height 35
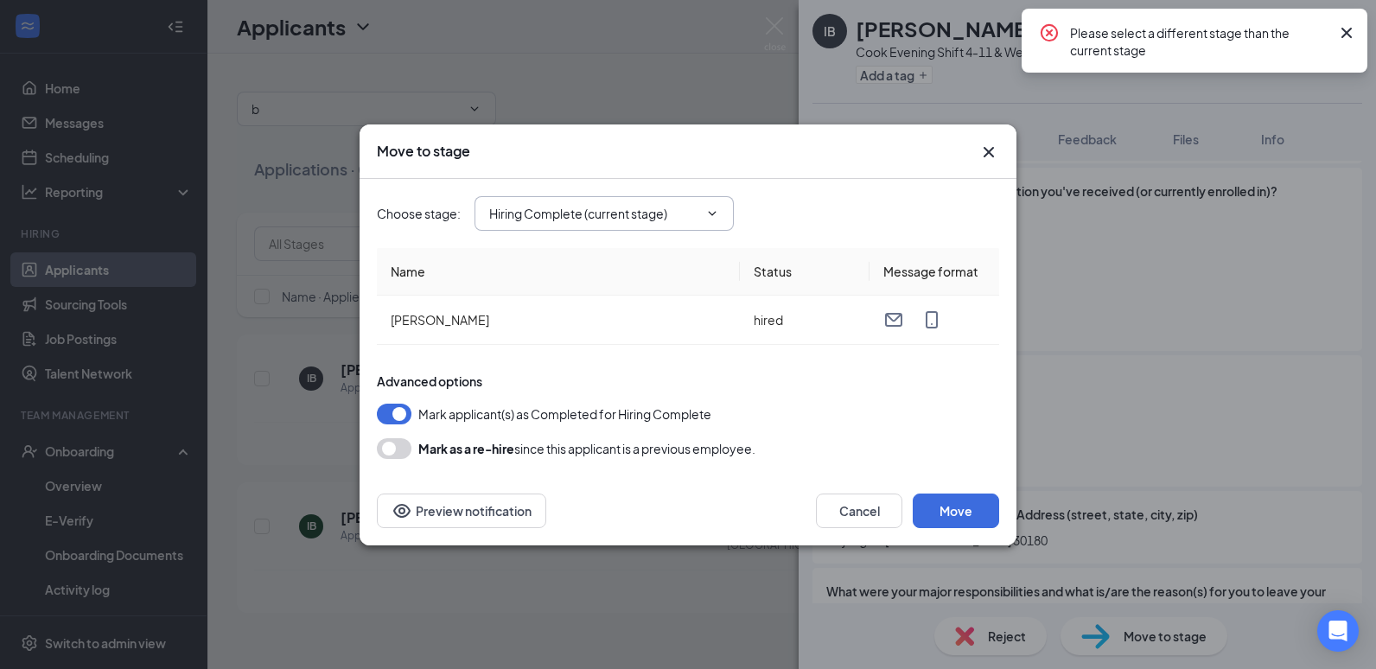
click at [643, 209] on input "Hiring Complete (current stage)" at bounding box center [593, 213] width 209 height 19
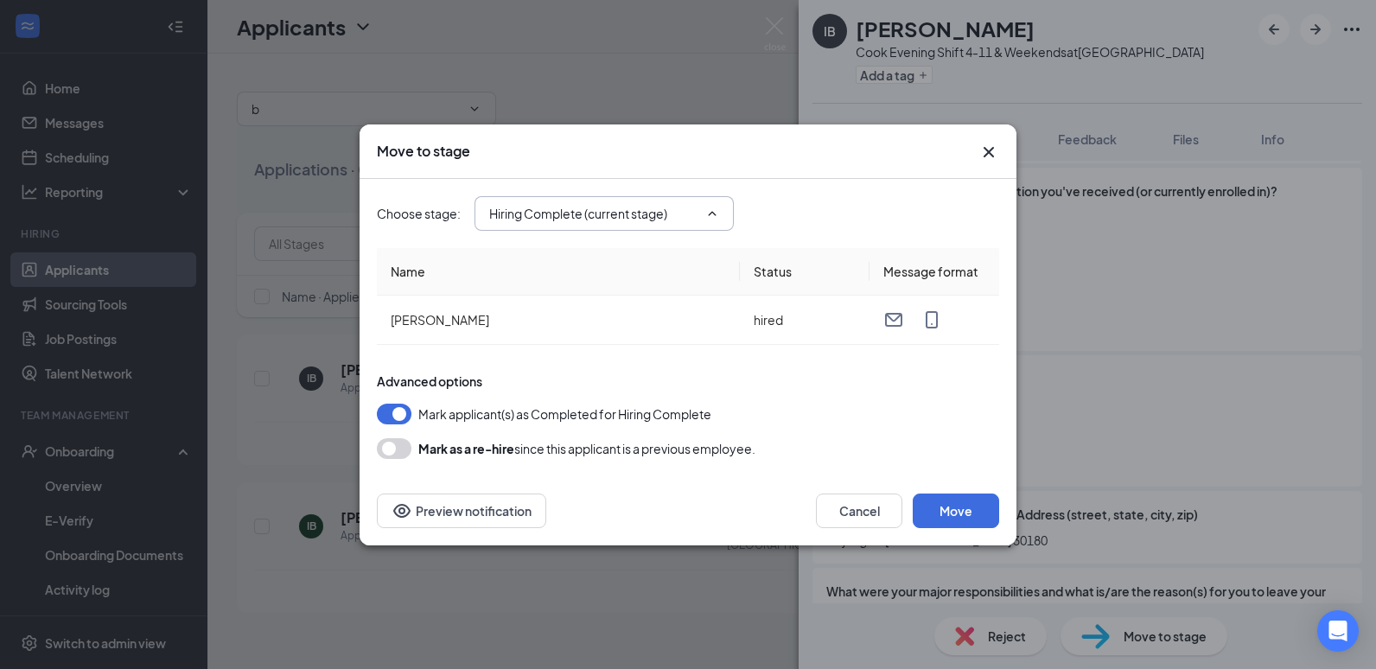
click at [643, 209] on input "Hiring Complete (current stage)" at bounding box center [593, 213] width 209 height 19
drag, startPoint x: 643, startPoint y: 209, endPoint x: 606, endPoint y: 200, distance: 38.4
click at [606, 200] on span "Hiring Complete (current stage) Application Additional Information Onsite Inter…" at bounding box center [604, 213] width 259 height 35
click at [614, 217] on input "Hiring Complete (current stage)" at bounding box center [593, 213] width 209 height 19
click at [585, 372] on div "Hiring Complete (current stage)" at bounding box center [592, 365] width 178 height 19
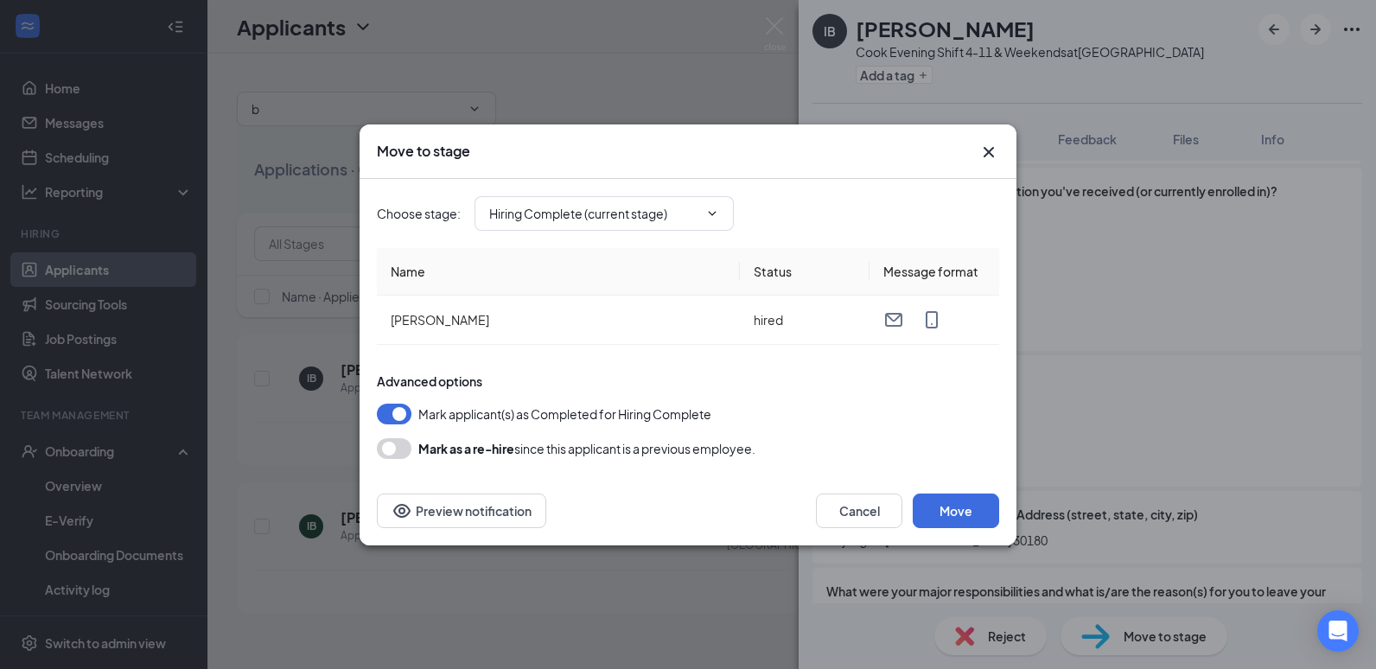
click at [797, 441] on div "Mark as a re-hire since this applicant is a previous employee." at bounding box center [688, 448] width 622 height 21
click at [948, 519] on button "Move" at bounding box center [956, 511] width 86 height 35
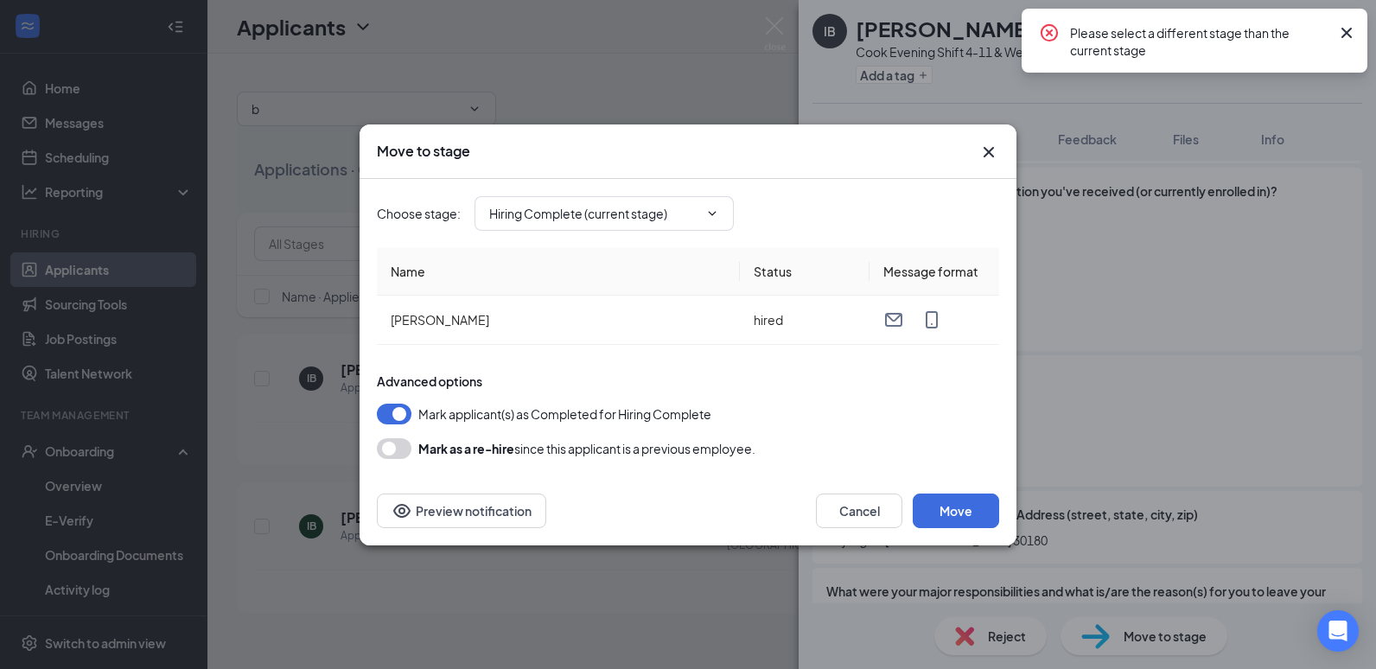
click at [1348, 33] on icon "Cross" at bounding box center [1347, 32] width 21 height 21
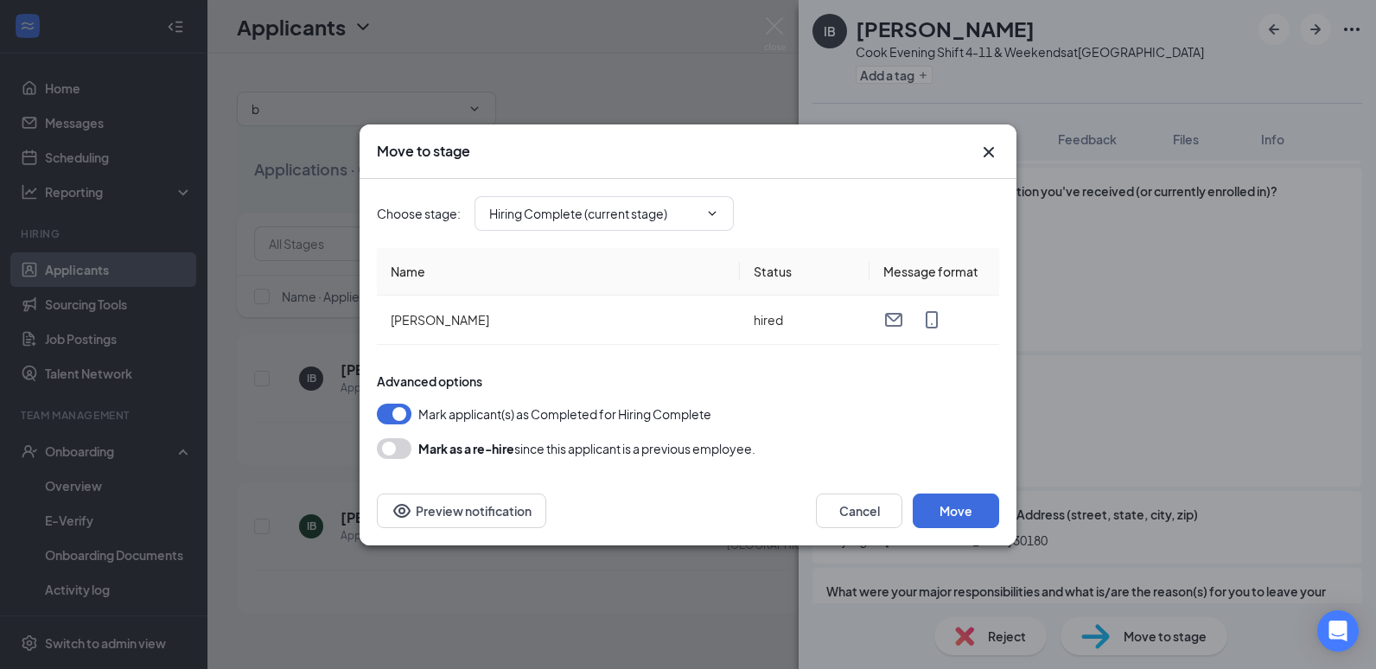
click at [988, 163] on div "Move to stage" at bounding box center [688, 151] width 657 height 54
click at [981, 149] on icon "Cross" at bounding box center [989, 152] width 21 height 21
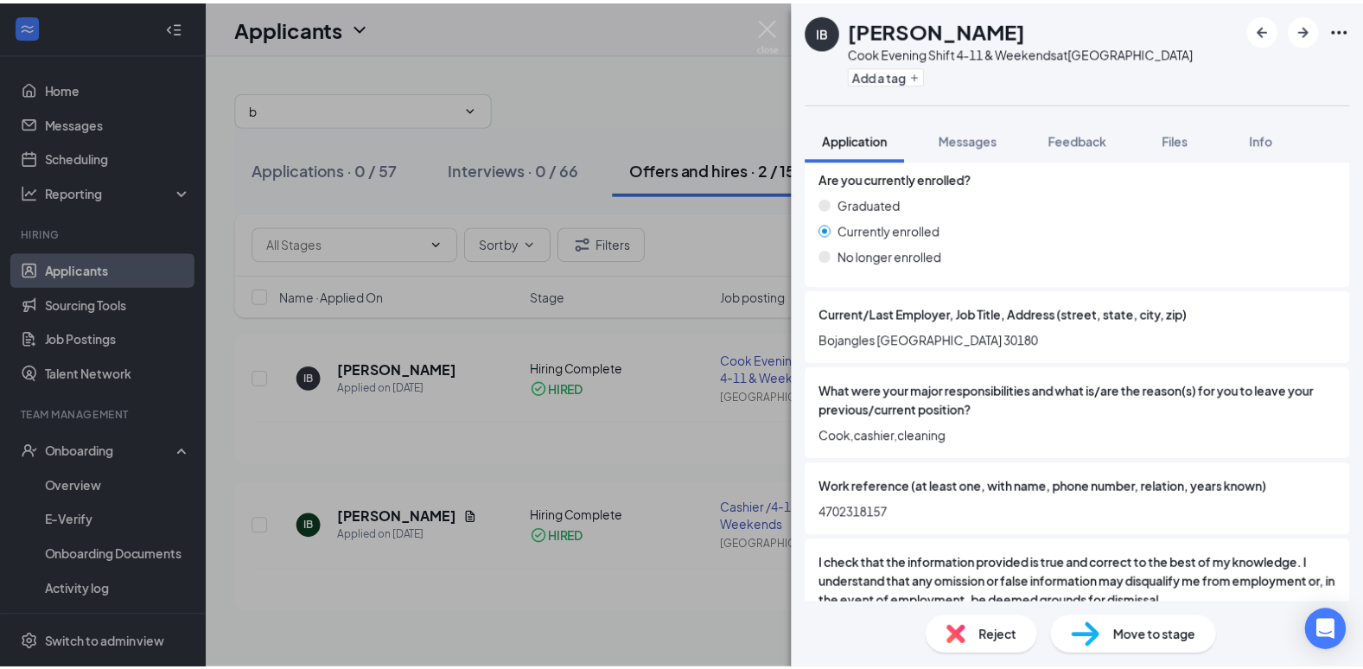
scroll to position [1572, 0]
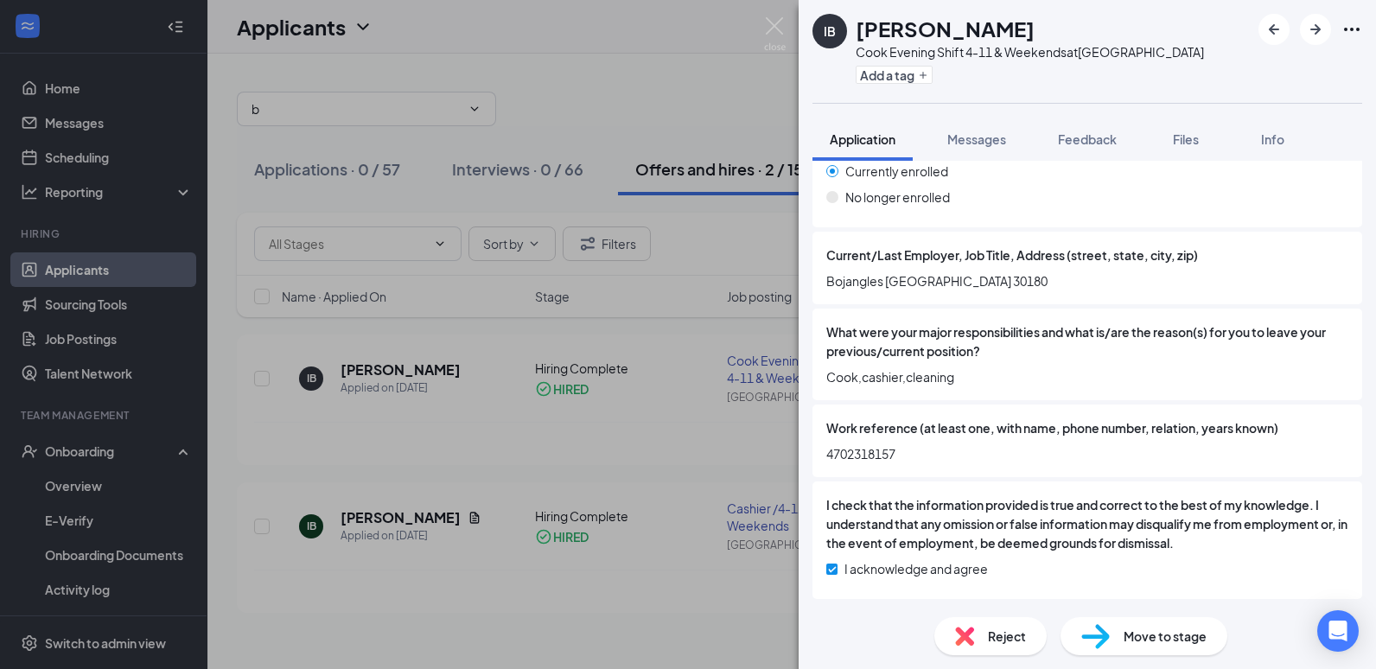
click at [624, 105] on div "IB Isaiah Byrd Cook Evening Shift 4-11 & Weekends at Villa Rica Add a tag Appli…" at bounding box center [688, 334] width 1376 height 669
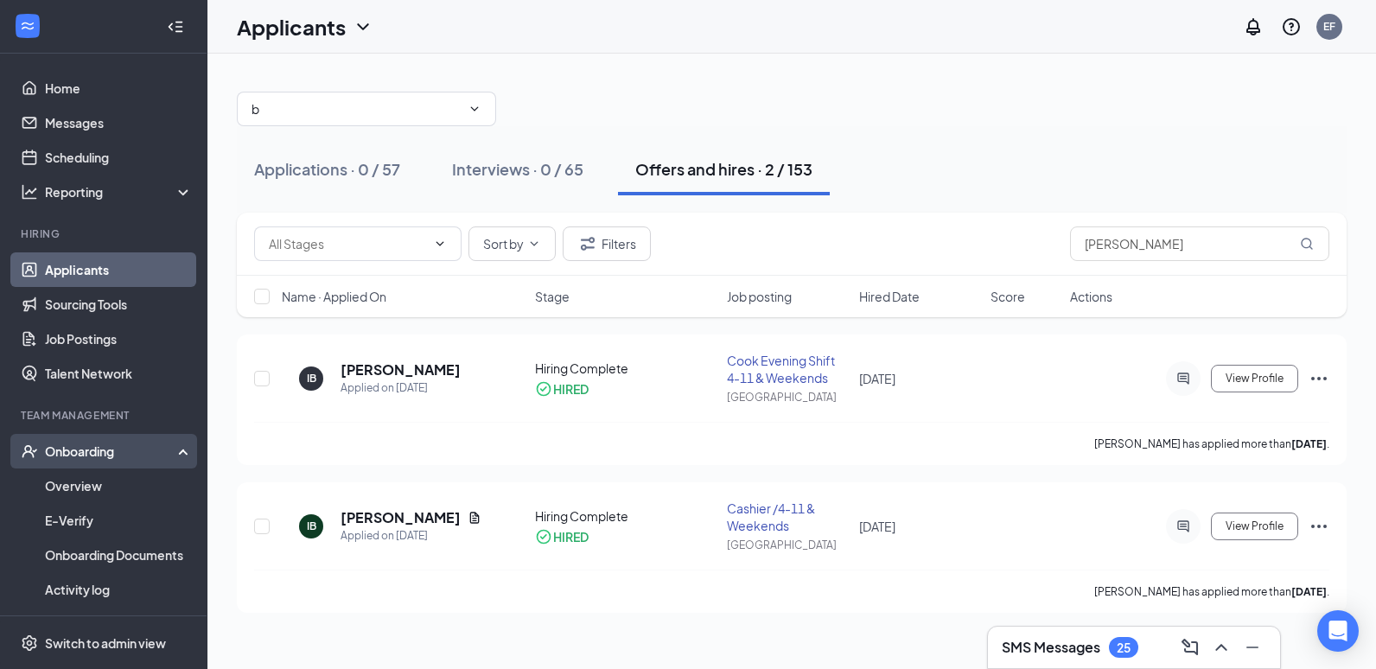
click at [124, 454] on div "Onboarding" at bounding box center [111, 451] width 133 height 17
click at [1325, 373] on icon "Ellipses" at bounding box center [1319, 378] width 21 height 21
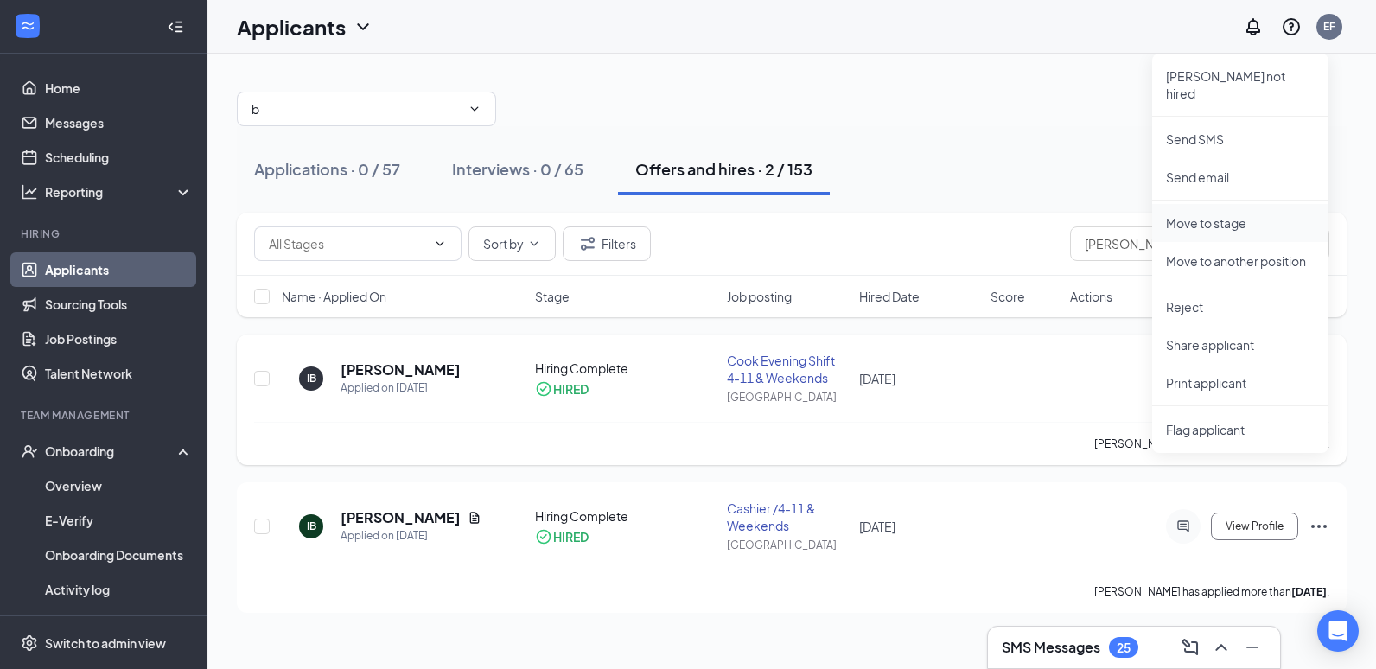
click at [1247, 214] on p "Move to stage" at bounding box center [1240, 222] width 149 height 17
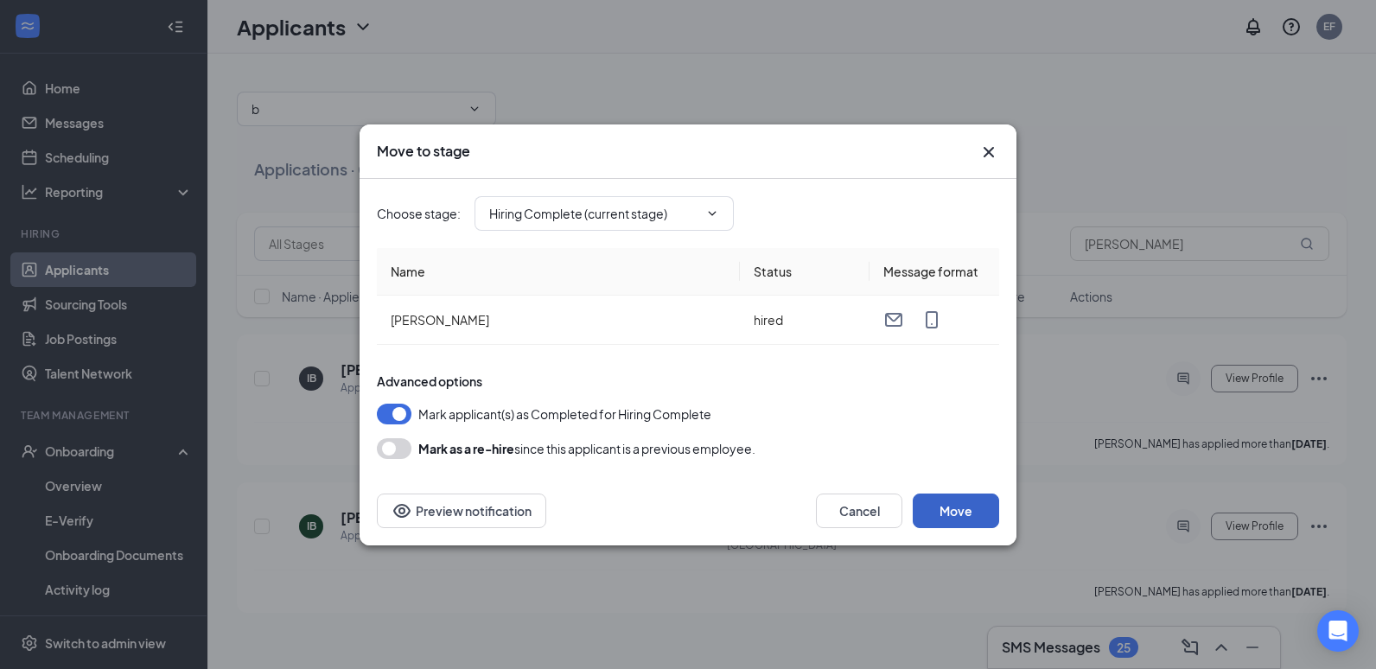
click at [971, 518] on button "Move" at bounding box center [956, 511] width 86 height 35
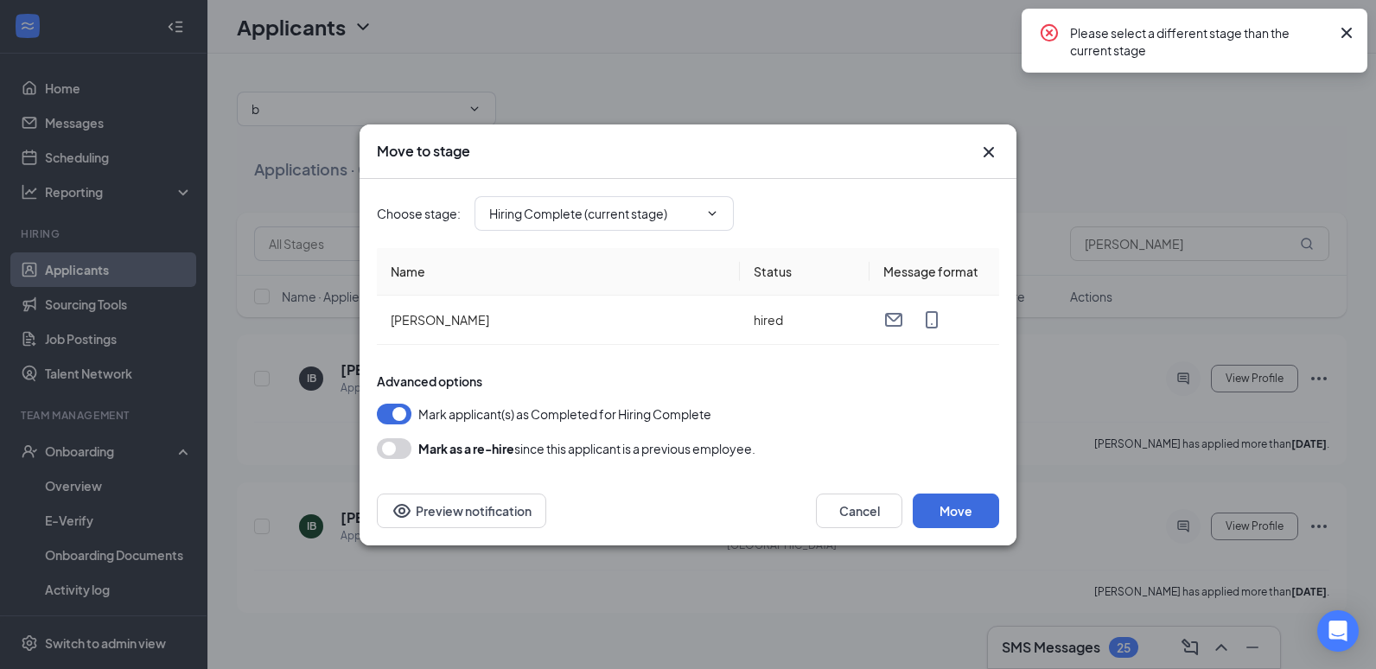
click at [1344, 32] on icon "Cross" at bounding box center [1347, 32] width 21 height 21
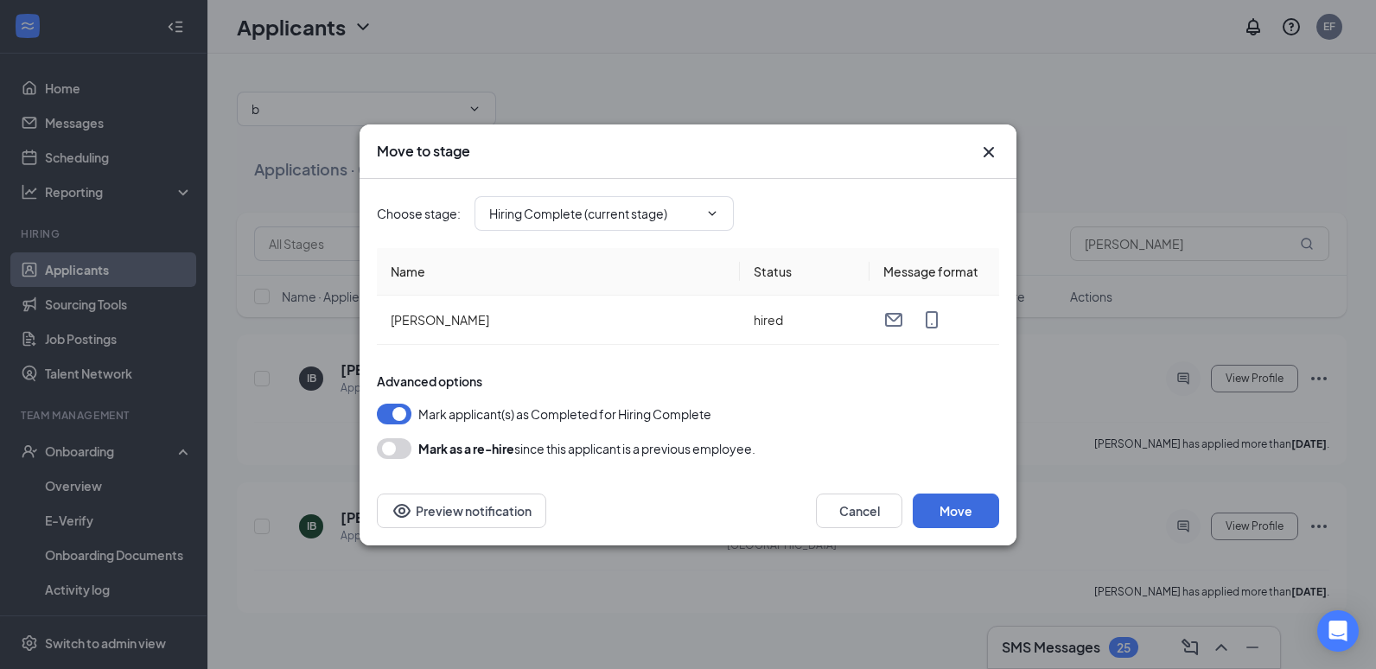
click at [986, 135] on div "Move to stage" at bounding box center [688, 151] width 657 height 54
click at [986, 144] on icon "Cross" at bounding box center [989, 152] width 21 height 21
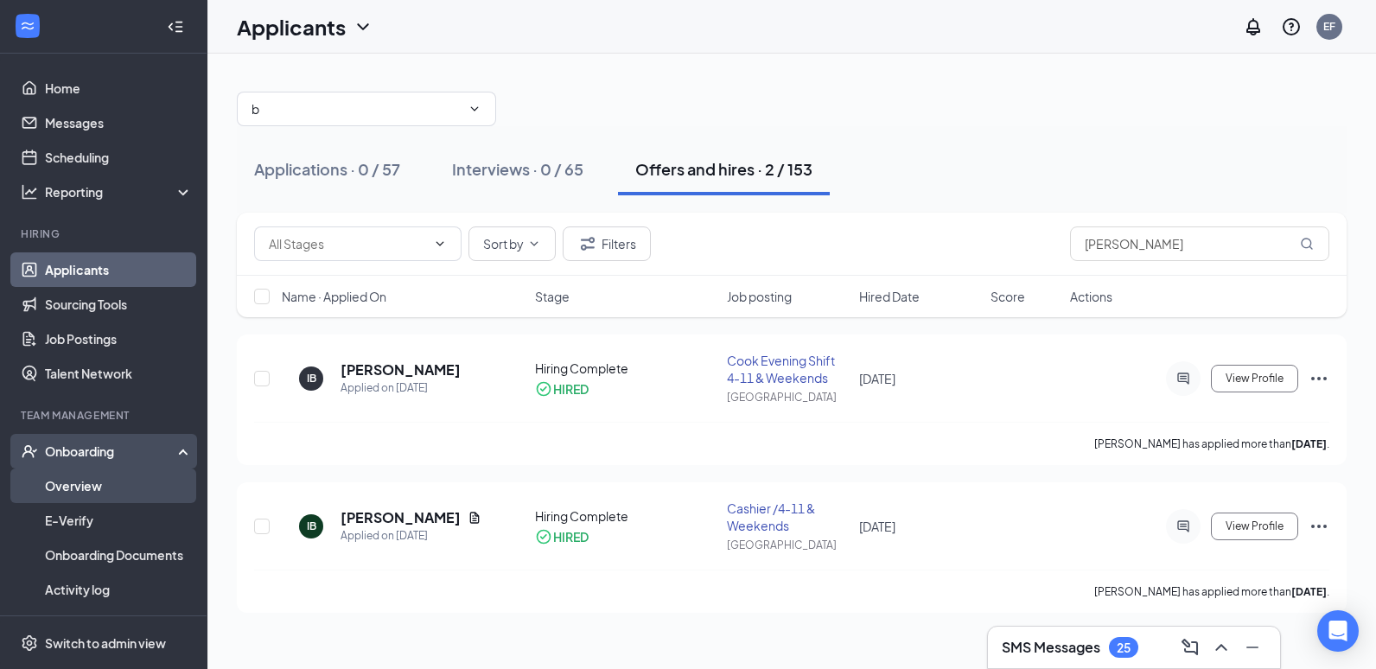
click at [71, 475] on link "Overview" at bounding box center [119, 486] width 148 height 35
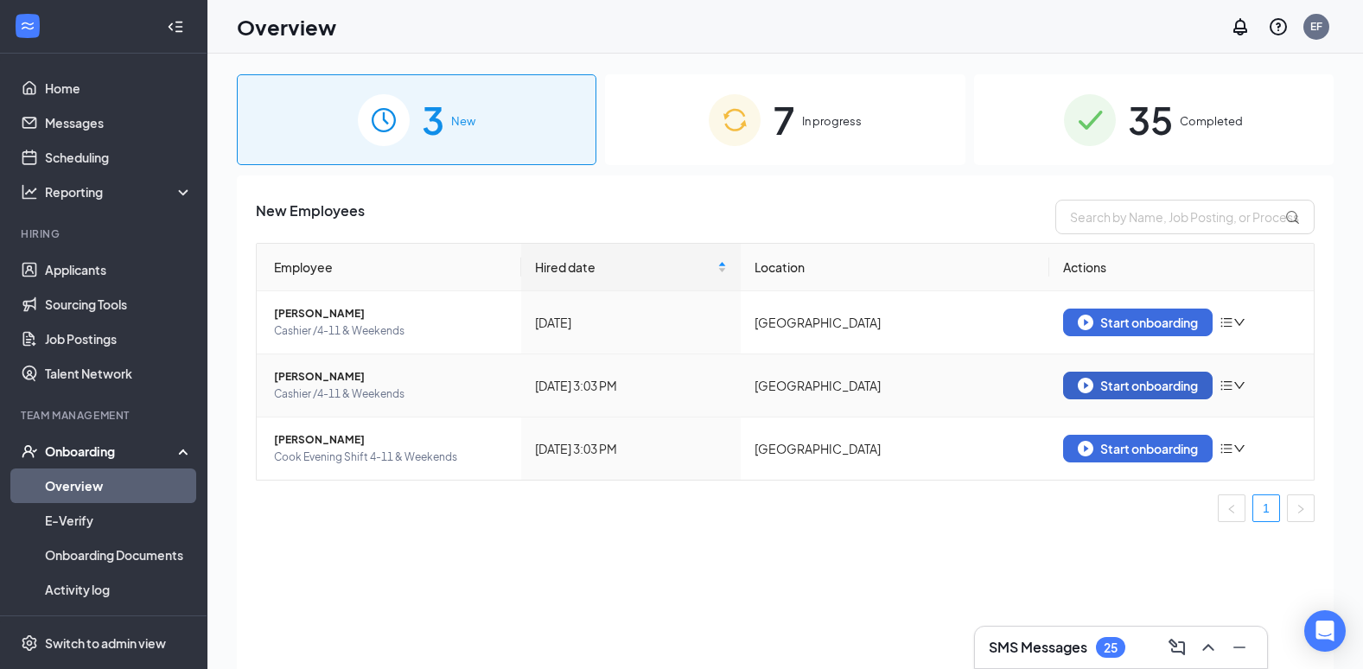
click at [1164, 380] on div "Start onboarding" at bounding box center [1138, 386] width 120 height 16
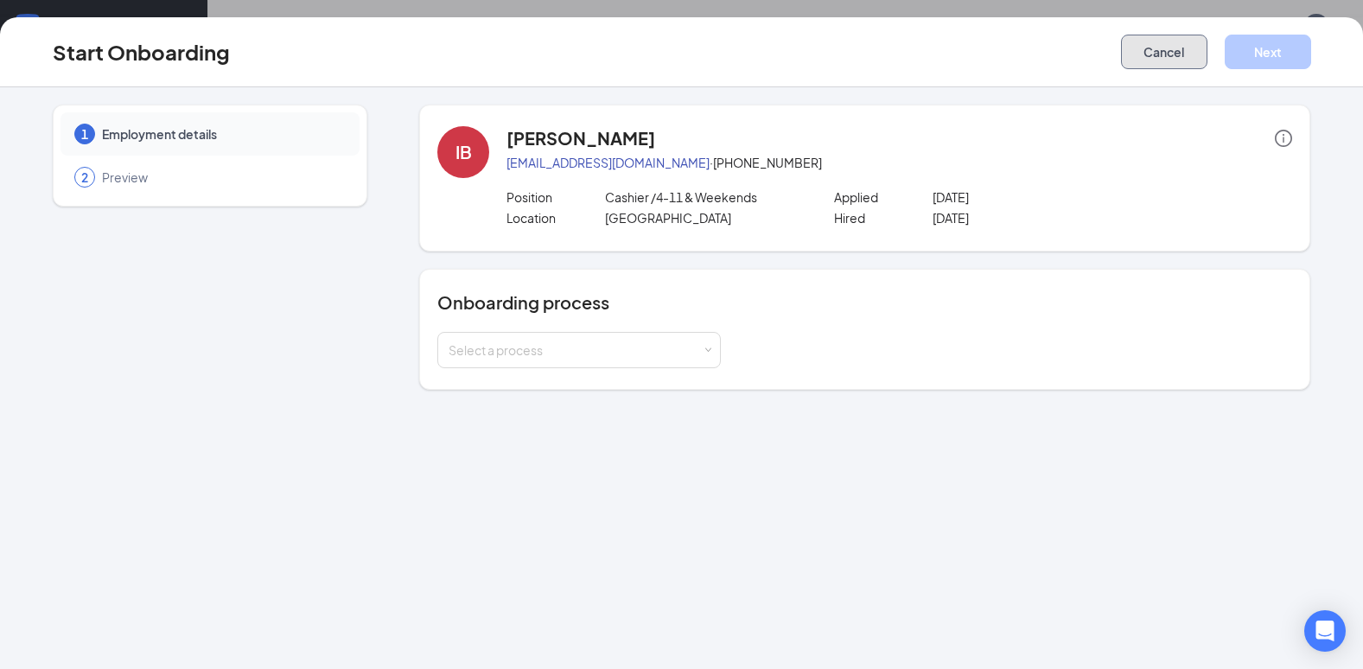
click at [1200, 42] on button "Cancel" at bounding box center [1164, 52] width 86 height 35
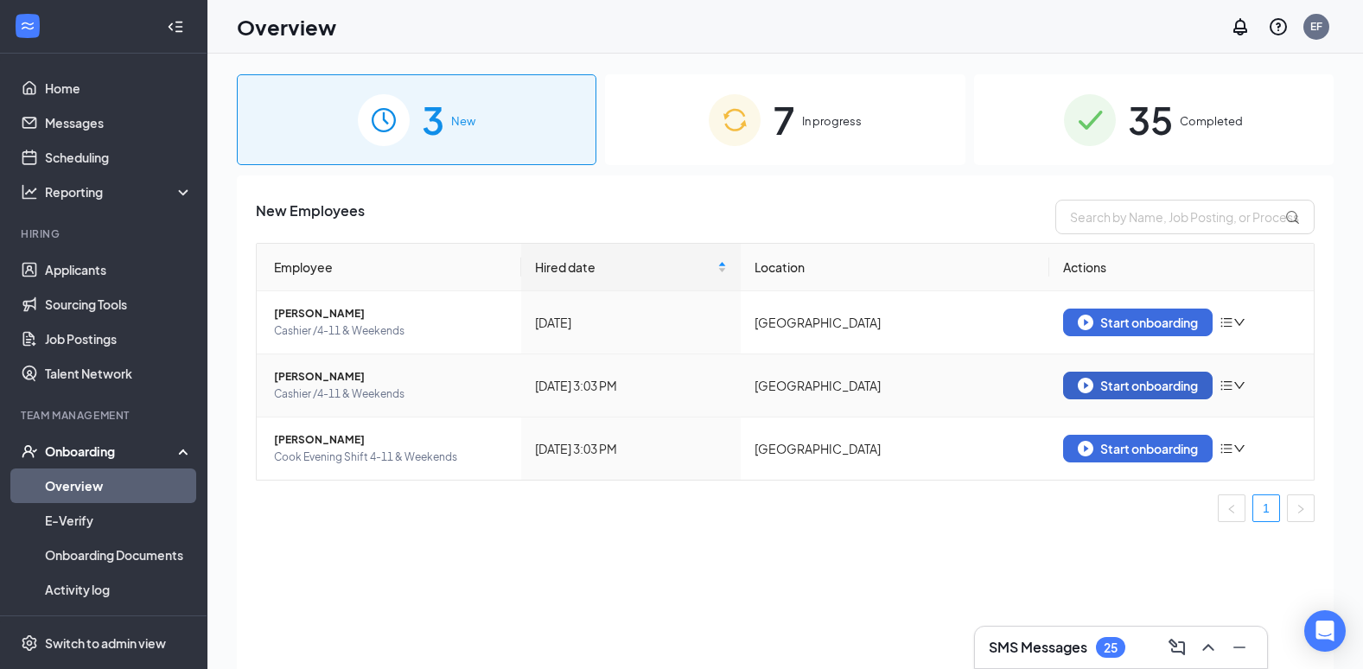
click at [1136, 376] on button "Start onboarding" at bounding box center [1138, 386] width 150 height 28
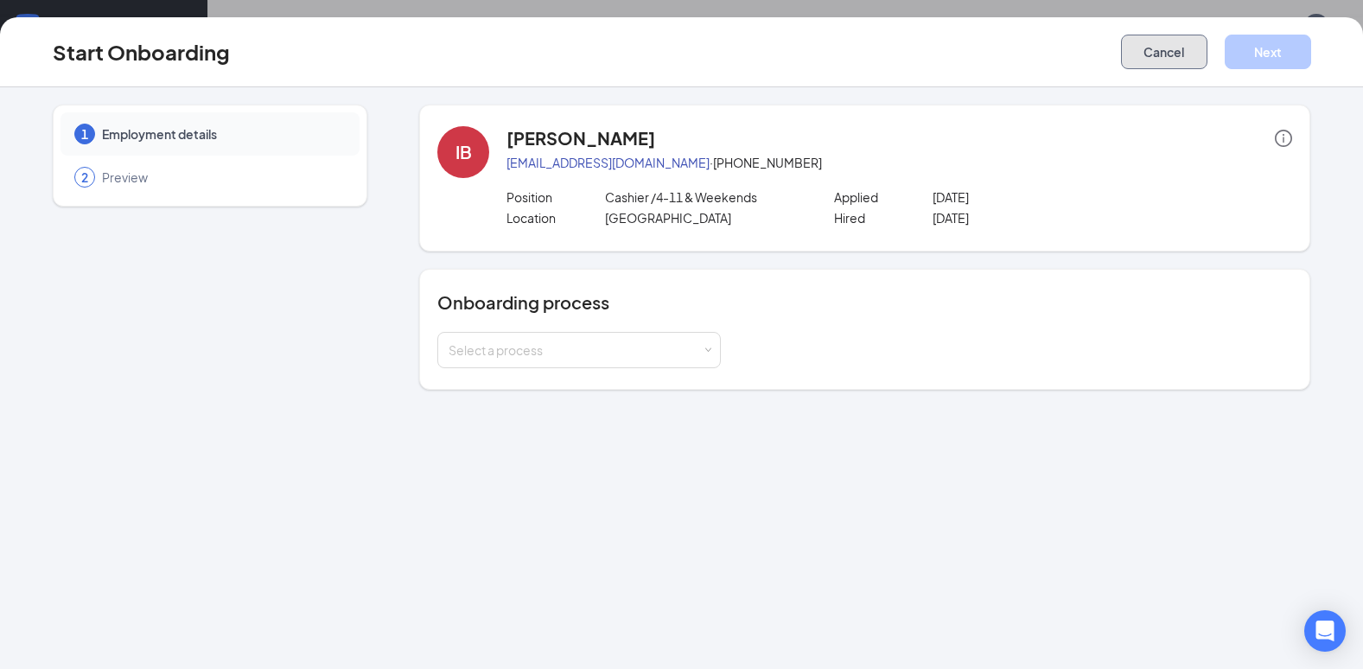
click at [1194, 48] on button "Cancel" at bounding box center [1164, 52] width 86 height 35
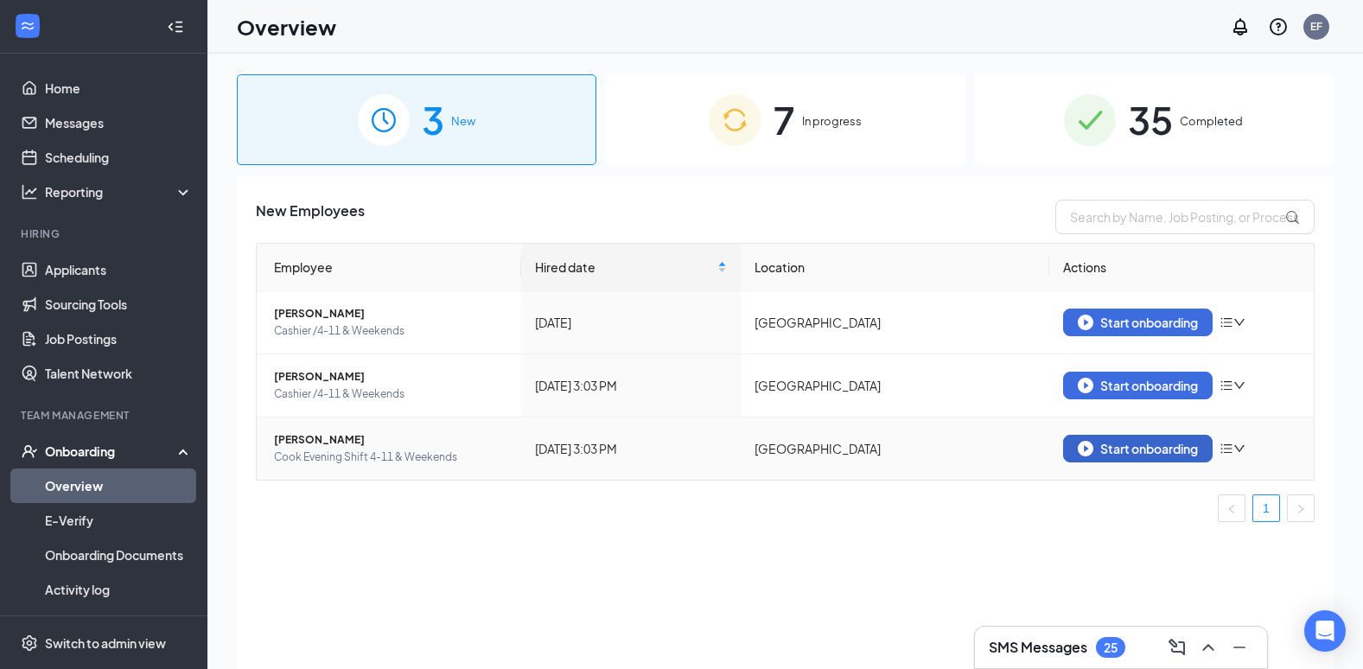
click at [1177, 446] on div "Start onboarding" at bounding box center [1138, 449] width 120 height 16
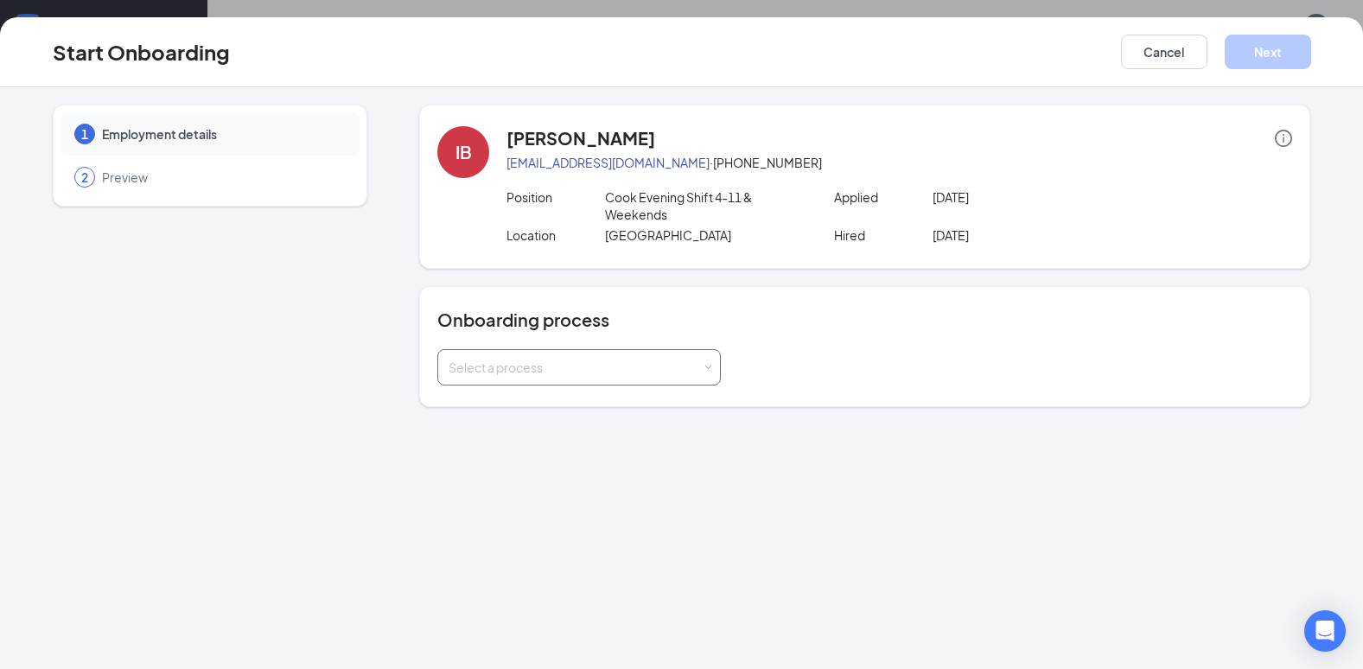
click at [607, 357] on div "Select a process" at bounding box center [579, 367] width 261 height 35
click at [591, 437] on span "[PERSON_NAME]'s Onboarding Module" at bounding box center [555, 435] width 223 height 16
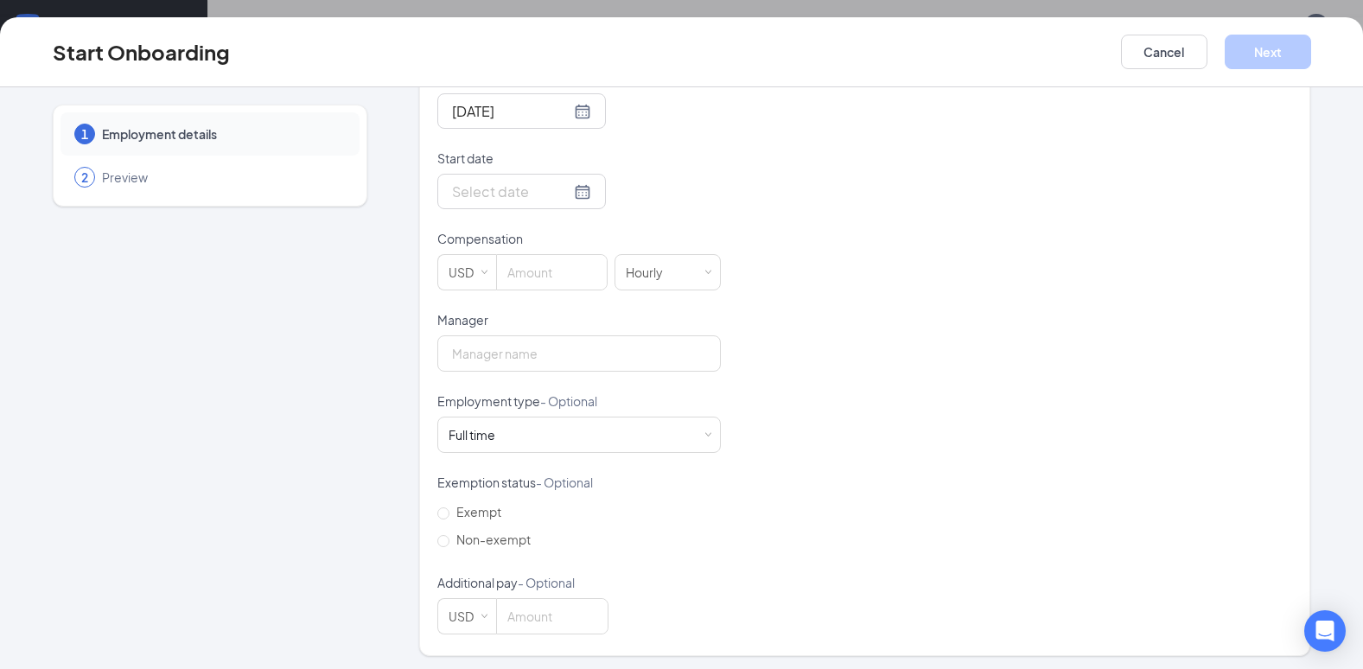
scroll to position [443, 0]
click at [501, 182] on input "Start date" at bounding box center [511, 187] width 118 height 22
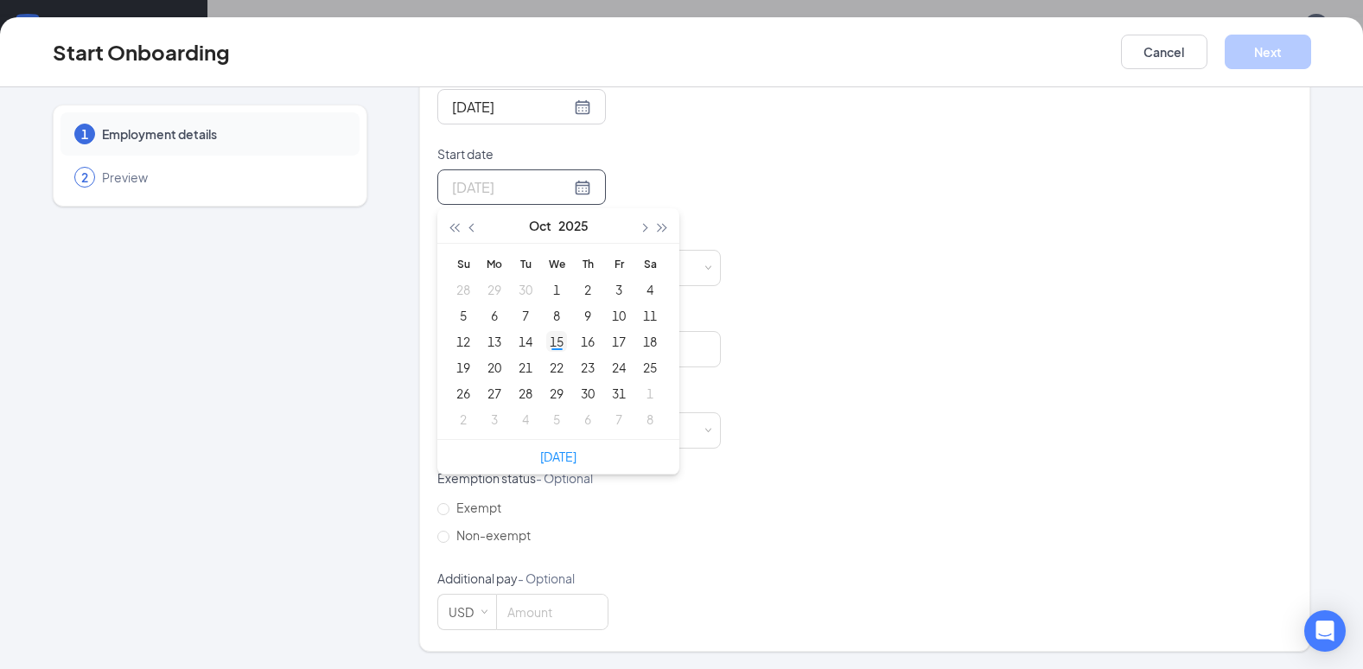
type input "Oct 15, 2025"
click at [552, 336] on div "15" at bounding box center [556, 341] width 21 height 21
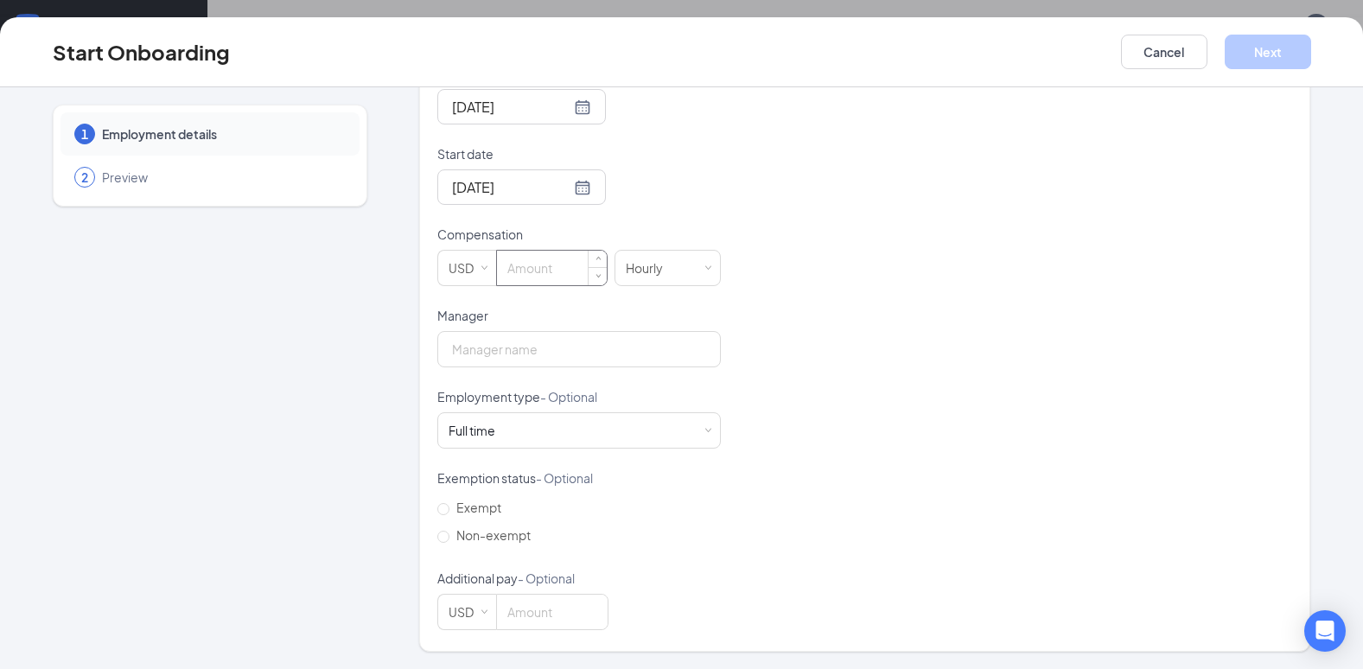
click at [567, 271] on input at bounding box center [552, 268] width 110 height 35
type input "10"
click at [538, 348] on input "Manager" at bounding box center [579, 349] width 284 height 36
type input "[PERSON_NAME]"
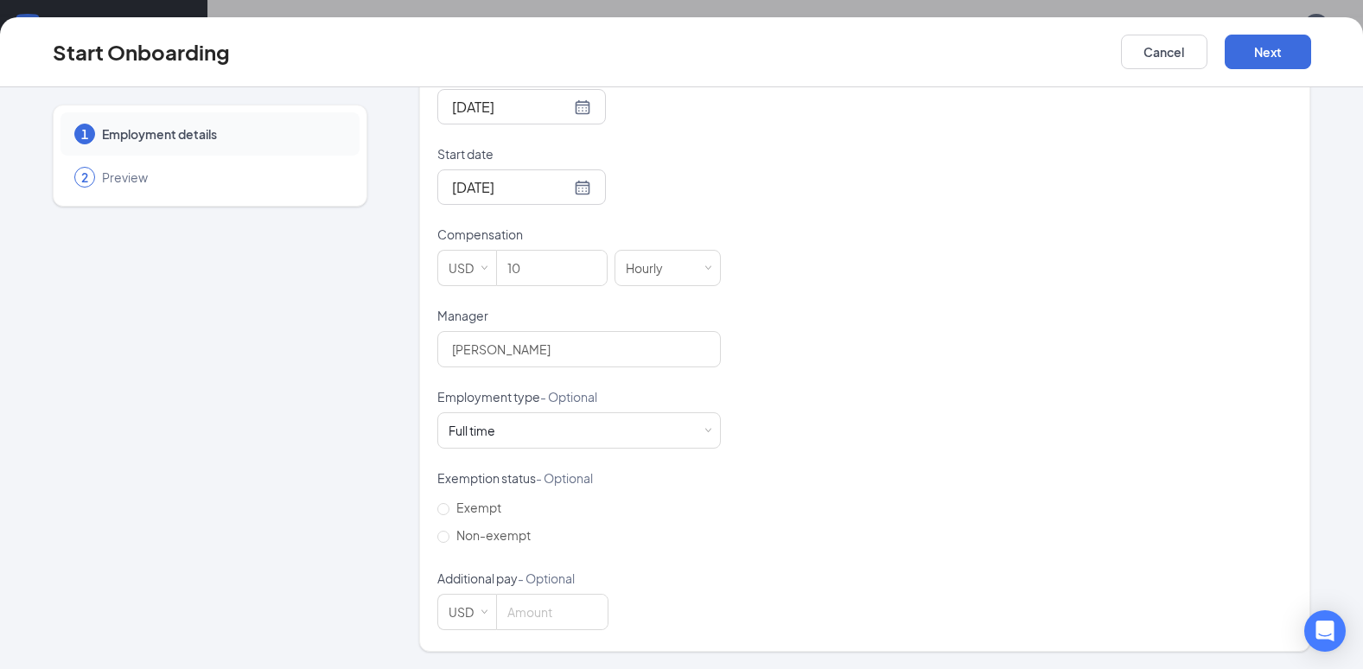
click at [1311, 48] on div "Start Onboarding Cancel Next" at bounding box center [682, 52] width 1328 height 35
click at [1292, 44] on button "Next" at bounding box center [1268, 52] width 86 height 35
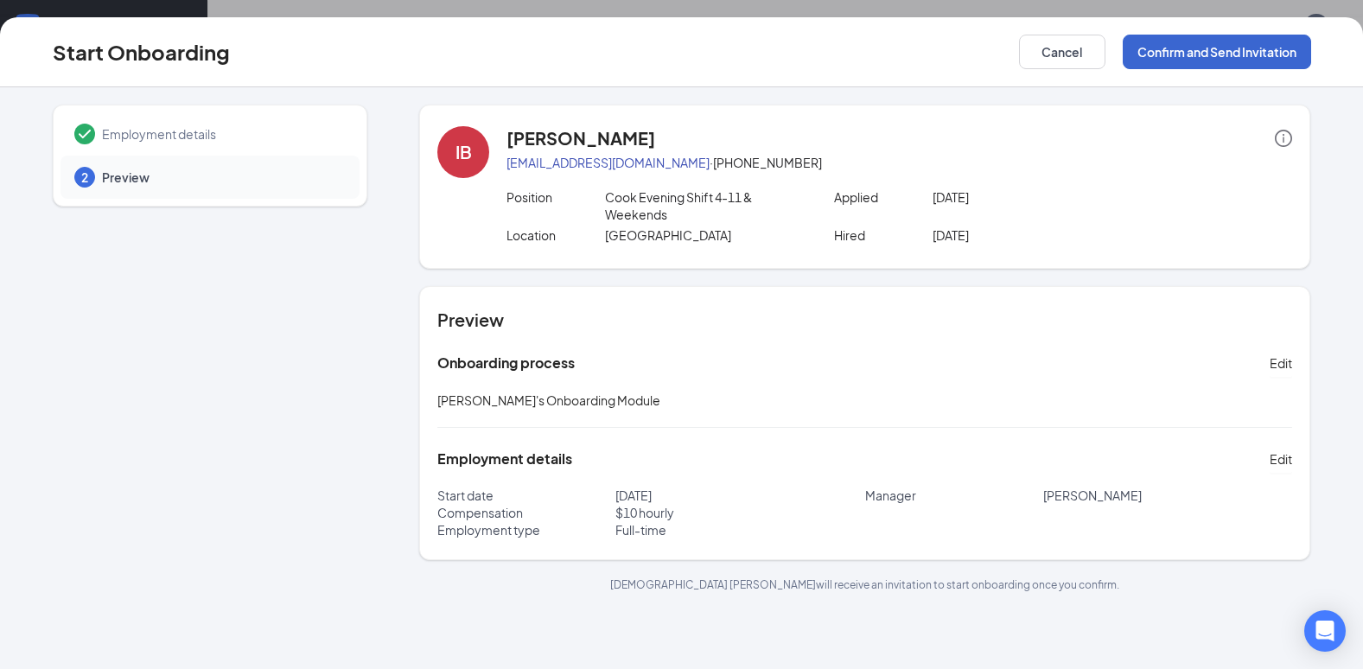
scroll to position [0, 0]
click at [1257, 57] on button "Confirm and Send Invitation" at bounding box center [1217, 52] width 188 height 35
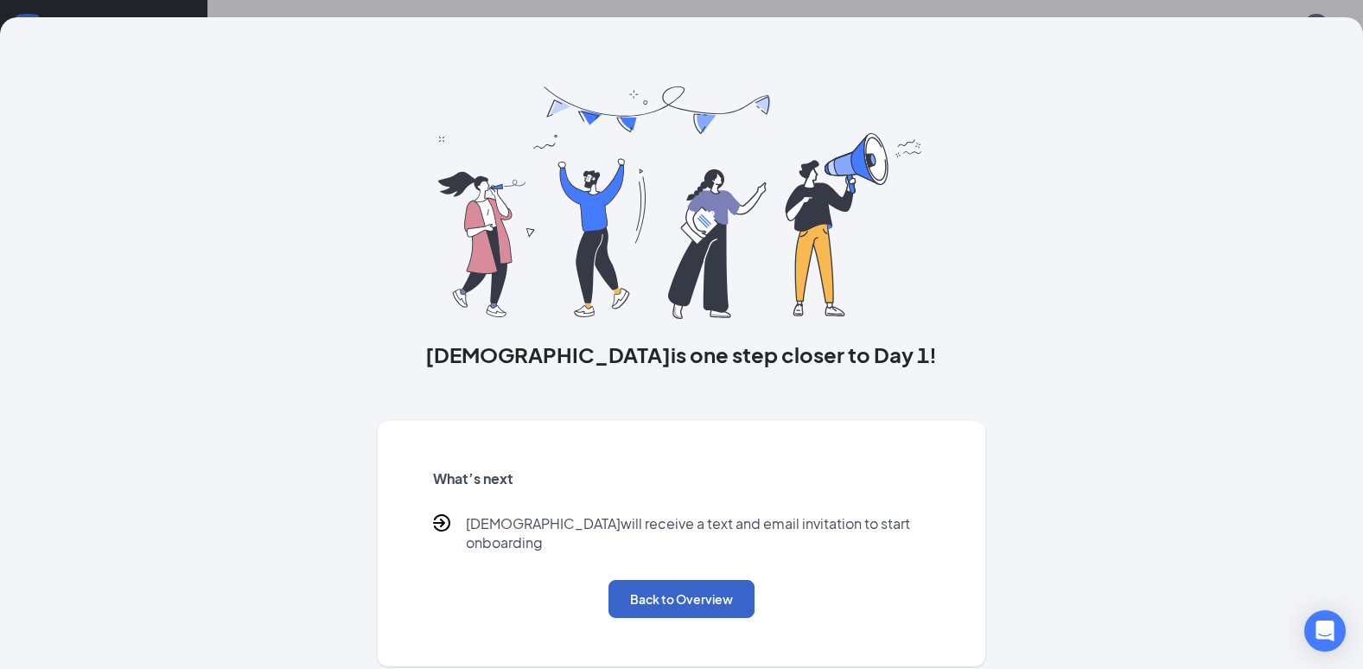
click at [674, 586] on button "Back to Overview" at bounding box center [682, 599] width 146 height 38
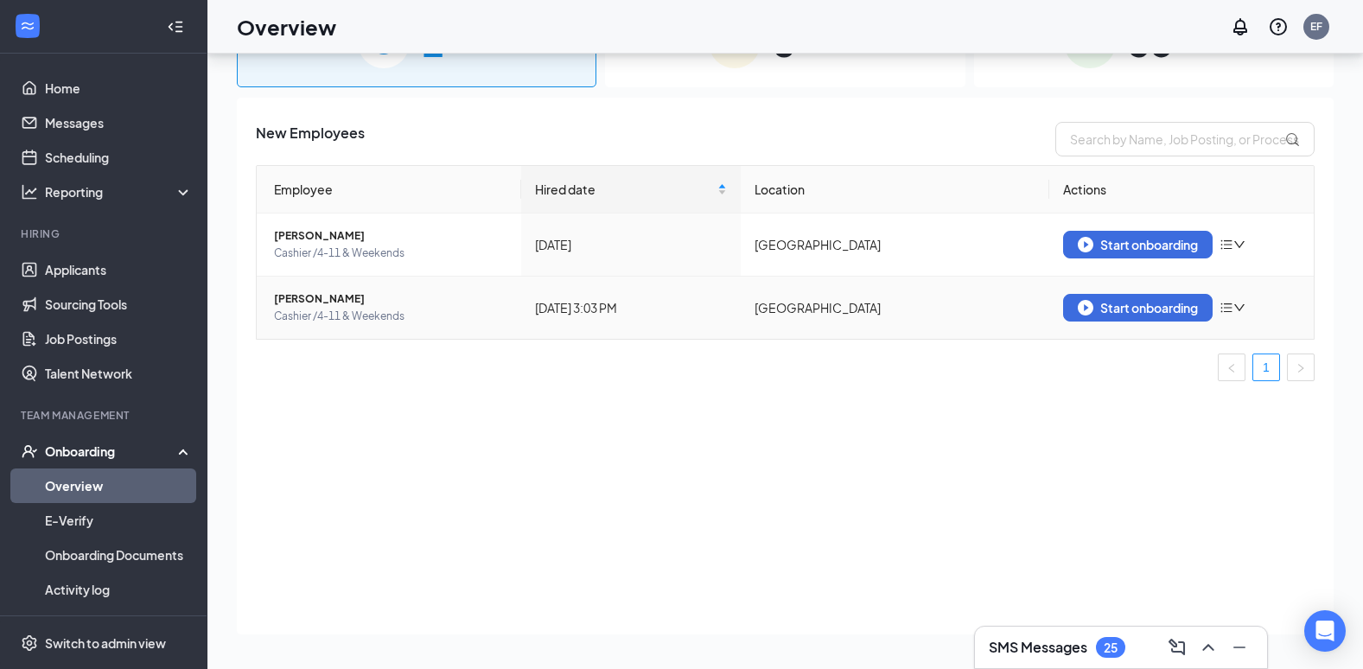
click at [1244, 306] on icon "down" at bounding box center [1240, 308] width 12 height 12
click at [1175, 349] on div "Remove from onboarding" at bounding box center [1143, 343] width 187 height 17
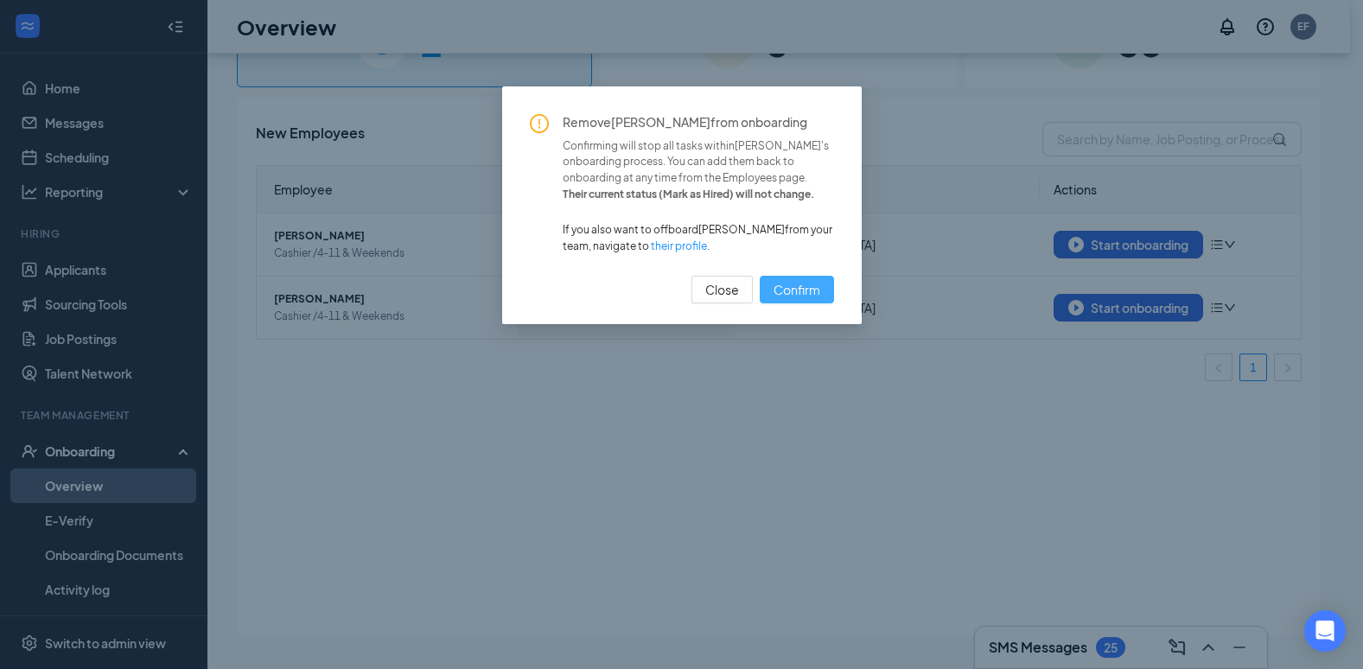
click at [820, 293] on button "Confirm" at bounding box center [797, 290] width 74 height 28
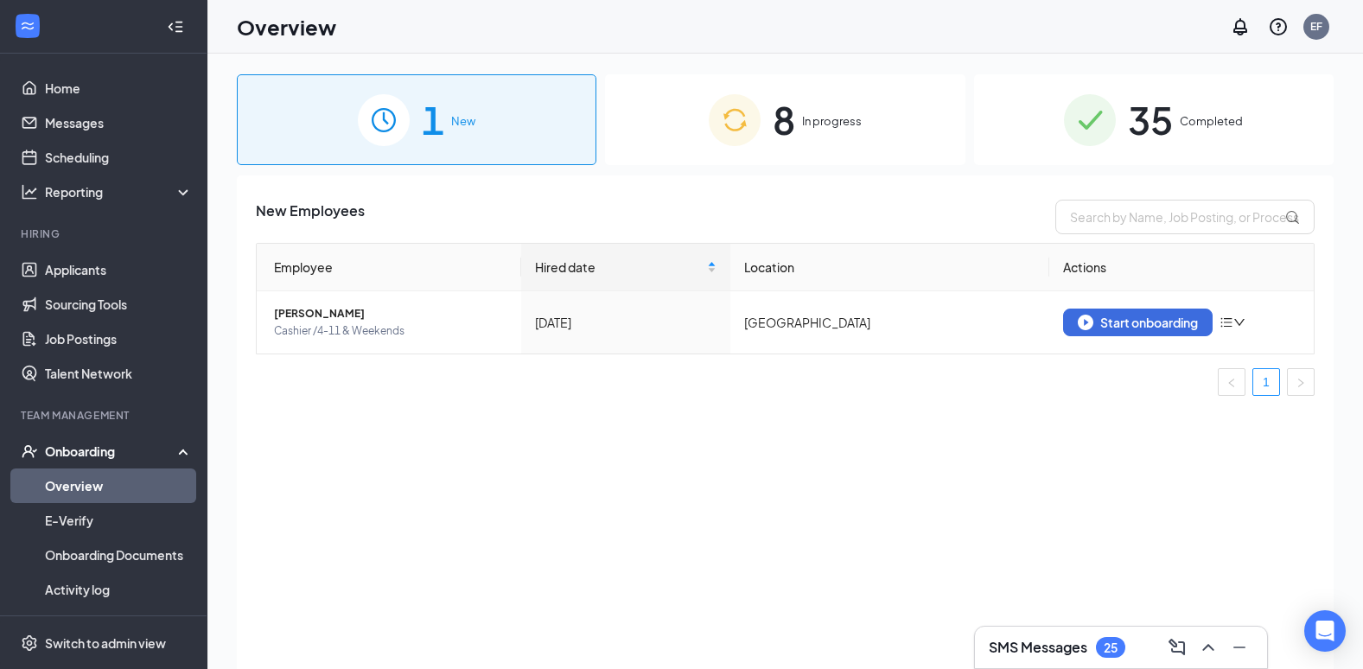
click at [756, 118] on img at bounding box center [735, 120] width 52 height 52
